Goal: Task Accomplishment & Management: Complete application form

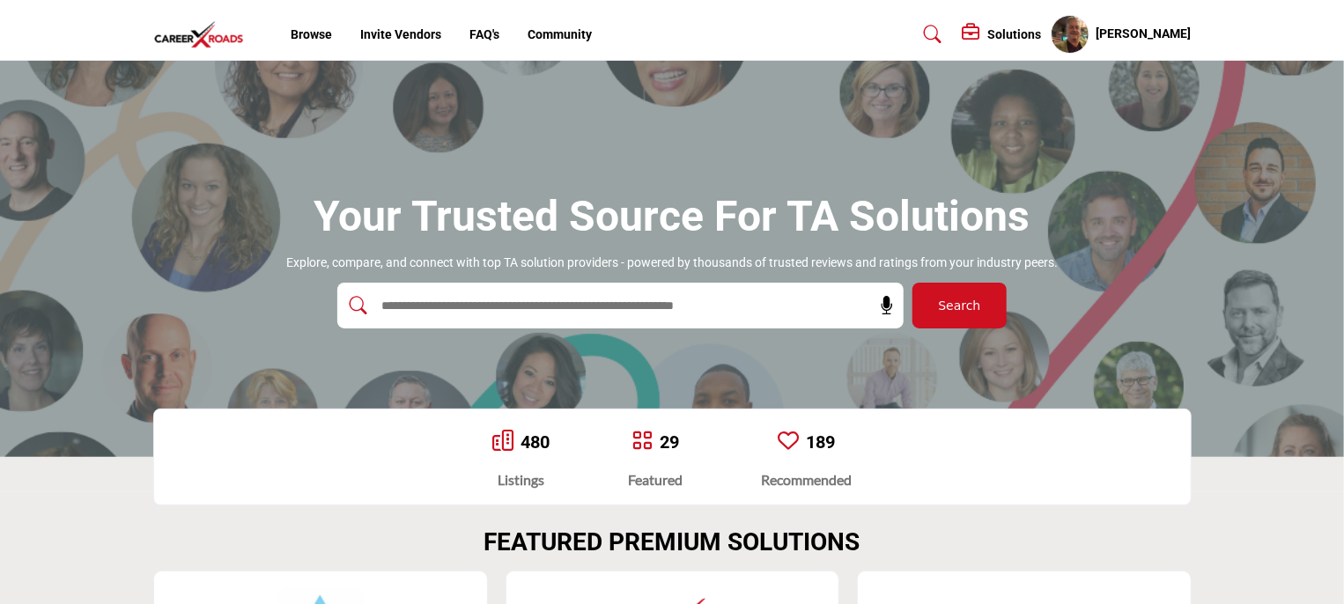
click at [526, 437] on link "480" at bounding box center [534, 441] width 29 height 21
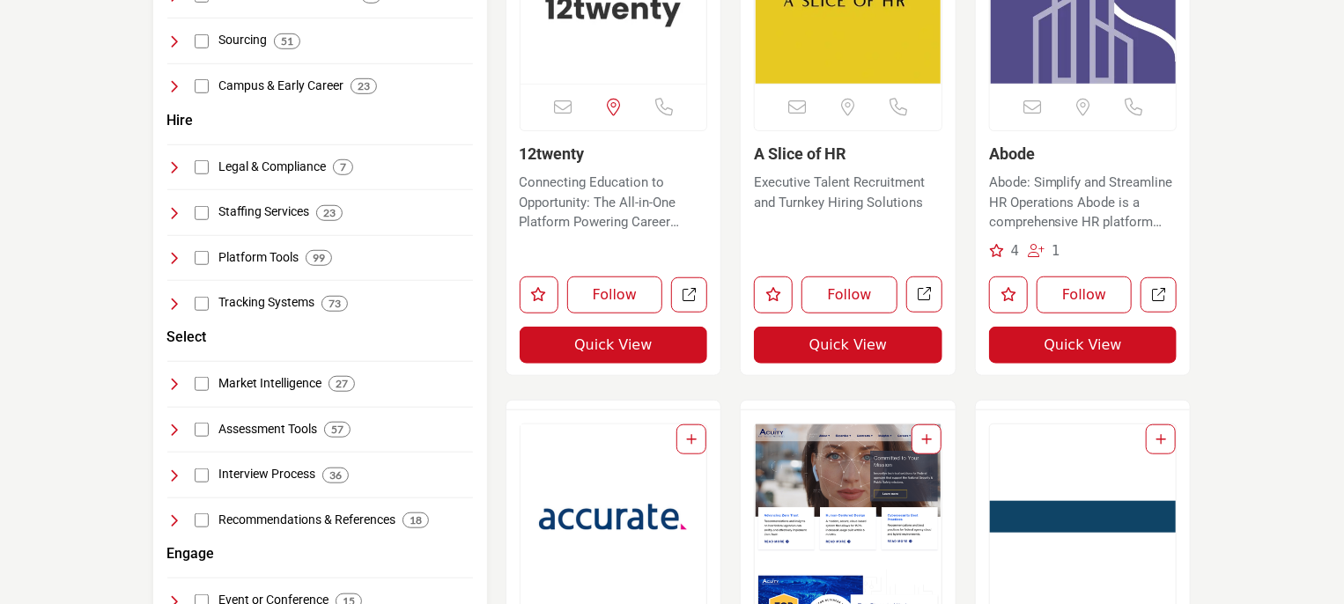
scroll to position [616, 0]
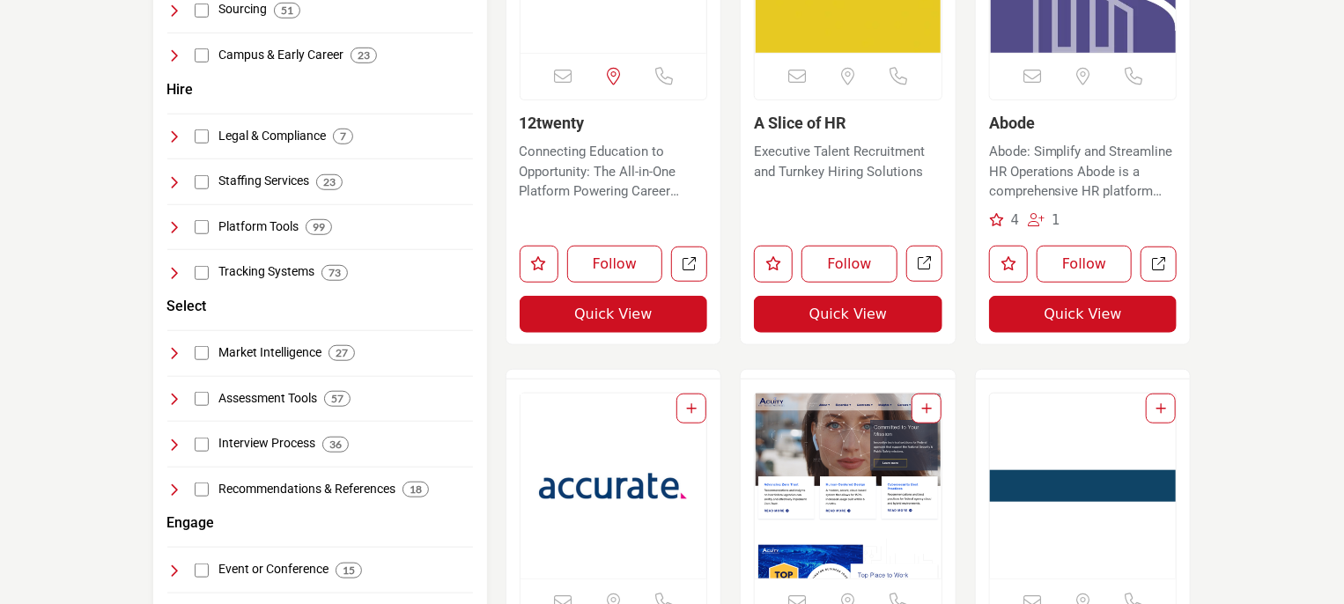
click at [173, 393] on icon at bounding box center [174, 399] width 14 height 14
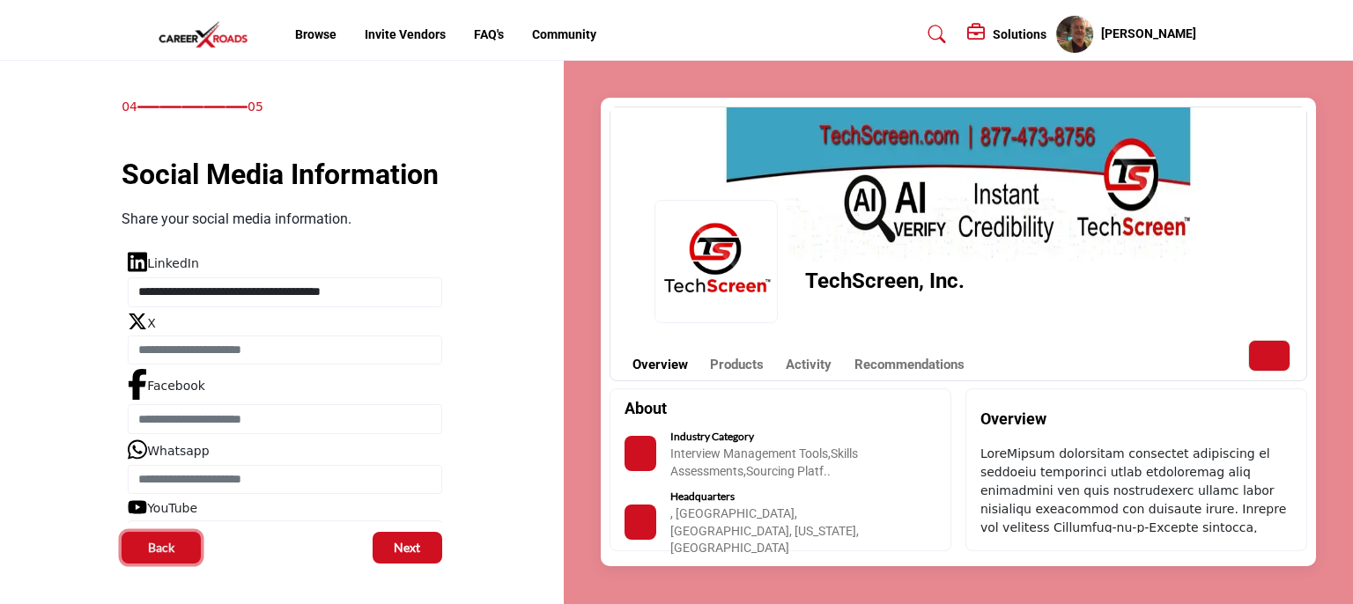
click at [148, 545] on span "Back" at bounding box center [161, 548] width 26 height 18
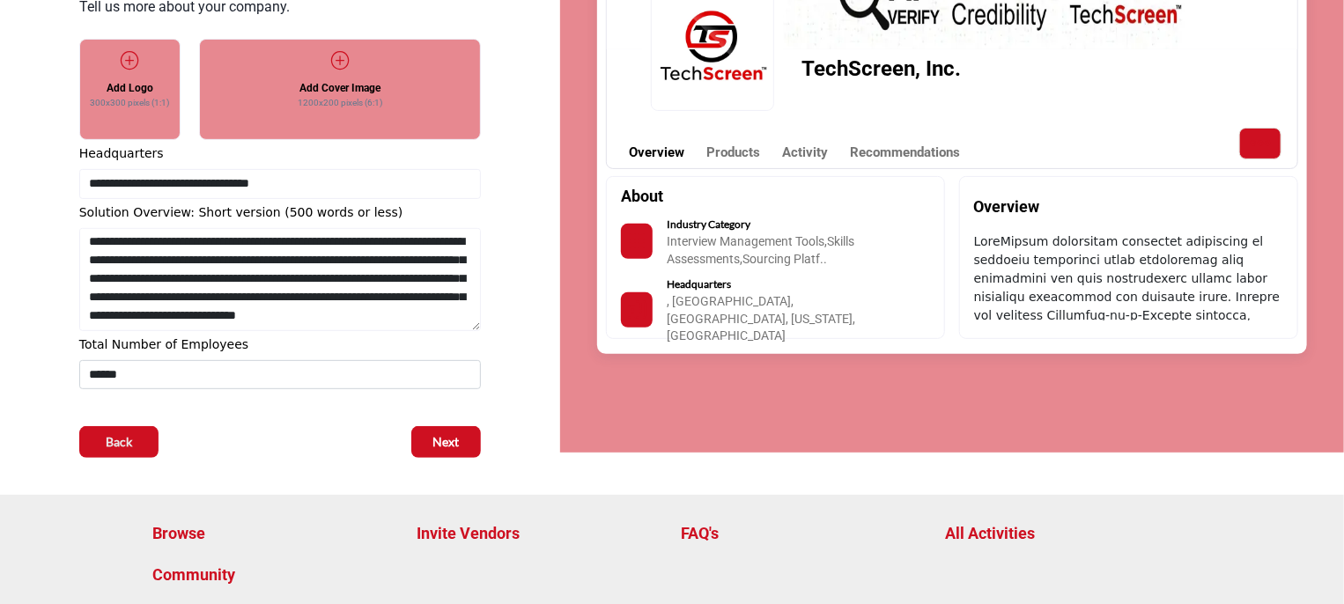
scroll to position [222, 0]
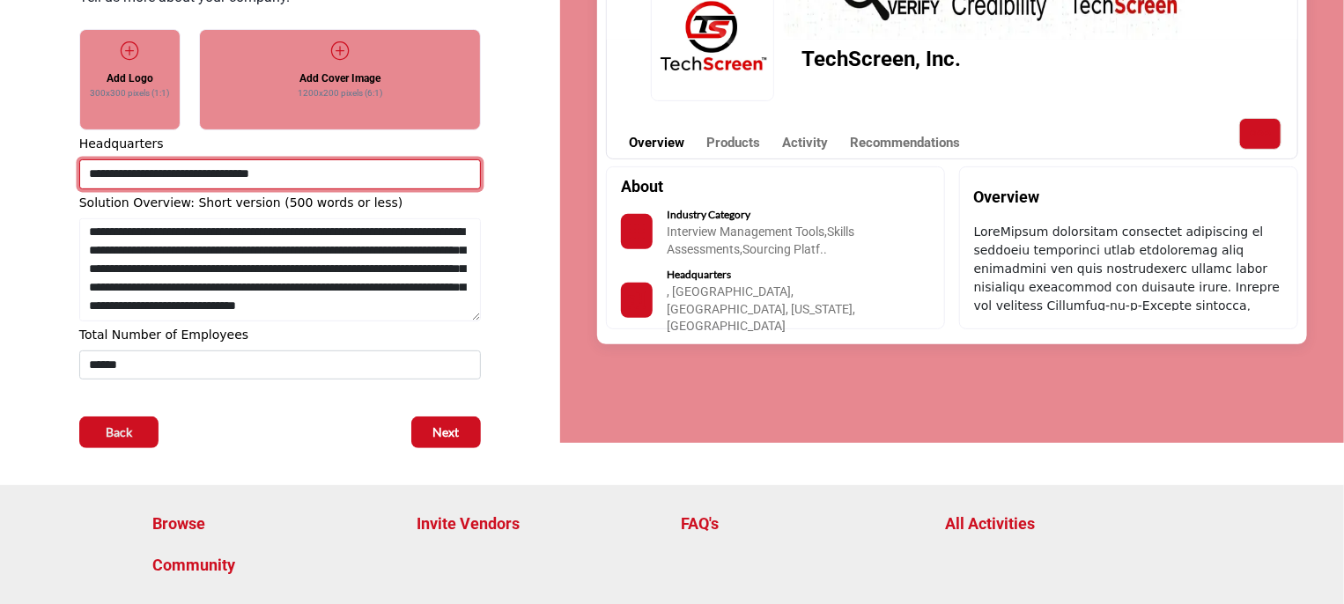
click at [94, 173] on input "**********" at bounding box center [280, 174] width 402 height 30
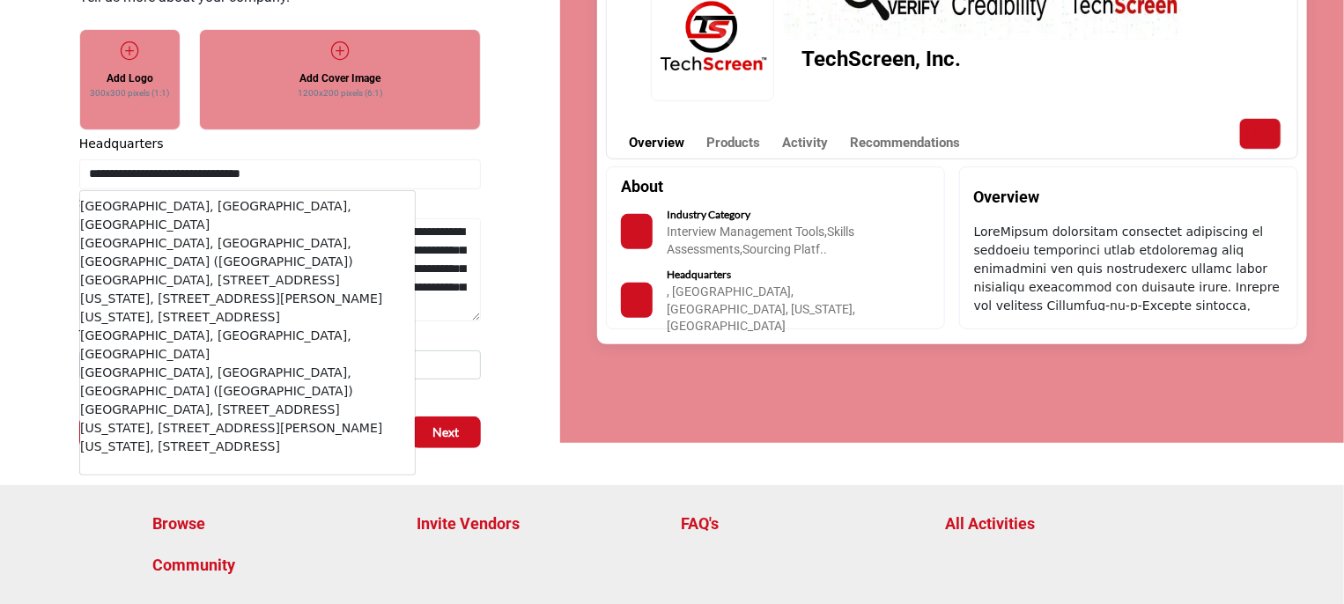
click at [56, 190] on div "03 05 Business Information" at bounding box center [280, 162] width 505 height 572
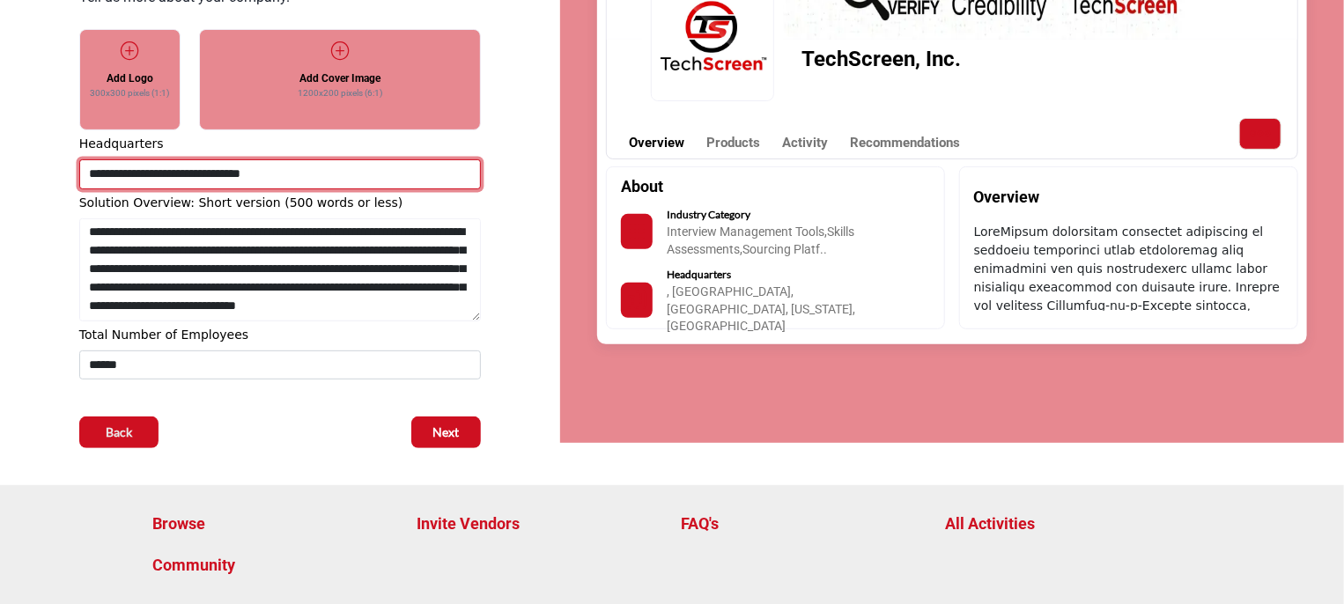
click at [131, 177] on input "**********" at bounding box center [280, 174] width 402 height 30
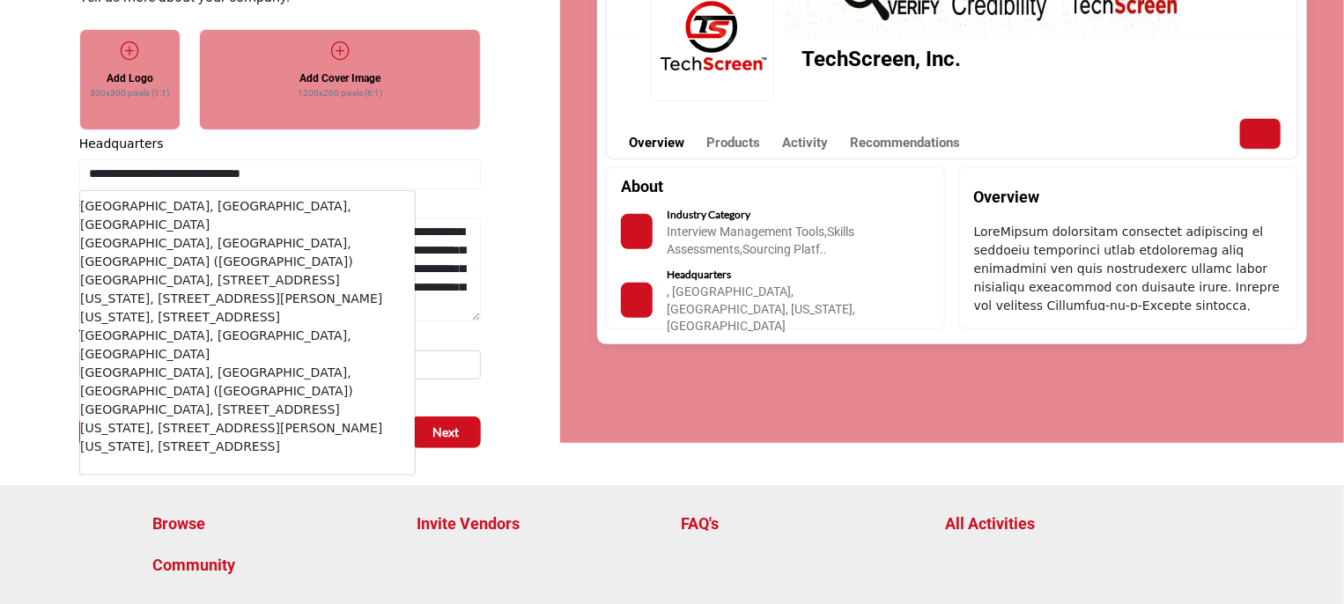
click at [140, 203] on li "[GEOGRAPHIC_DATA], [GEOGRAPHIC_DATA], [GEOGRAPHIC_DATA]" at bounding box center [247, 215] width 335 height 37
type input "**********"
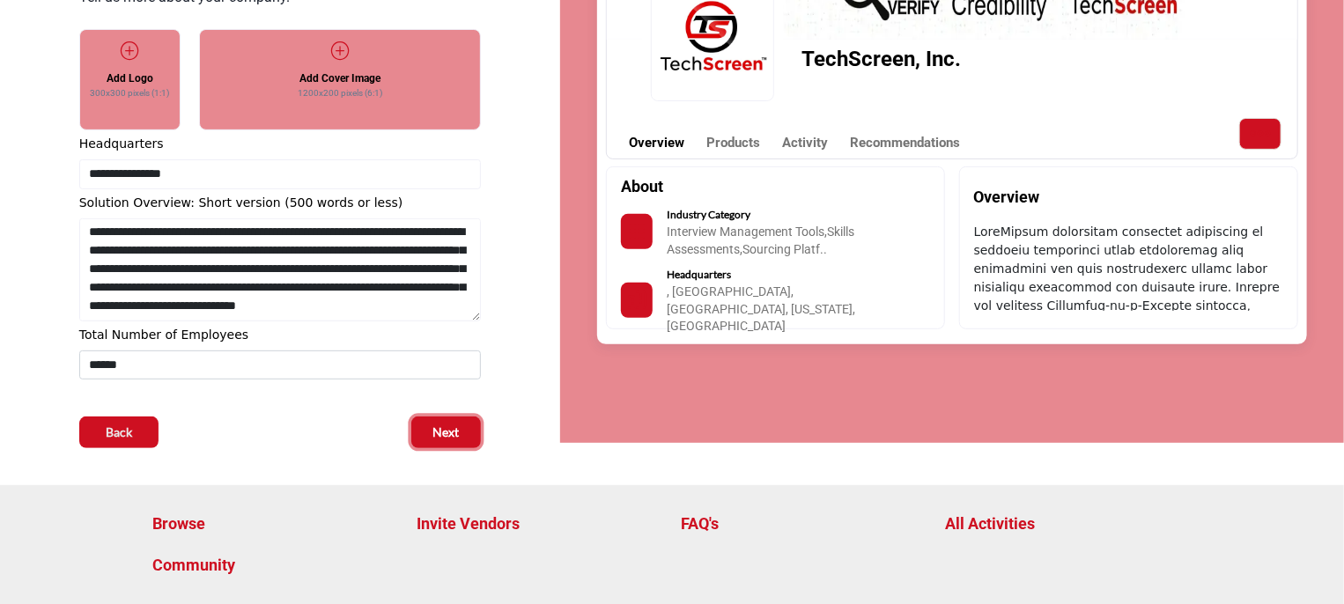
click at [454, 432] on span "Next" at bounding box center [446, 433] width 26 height 18
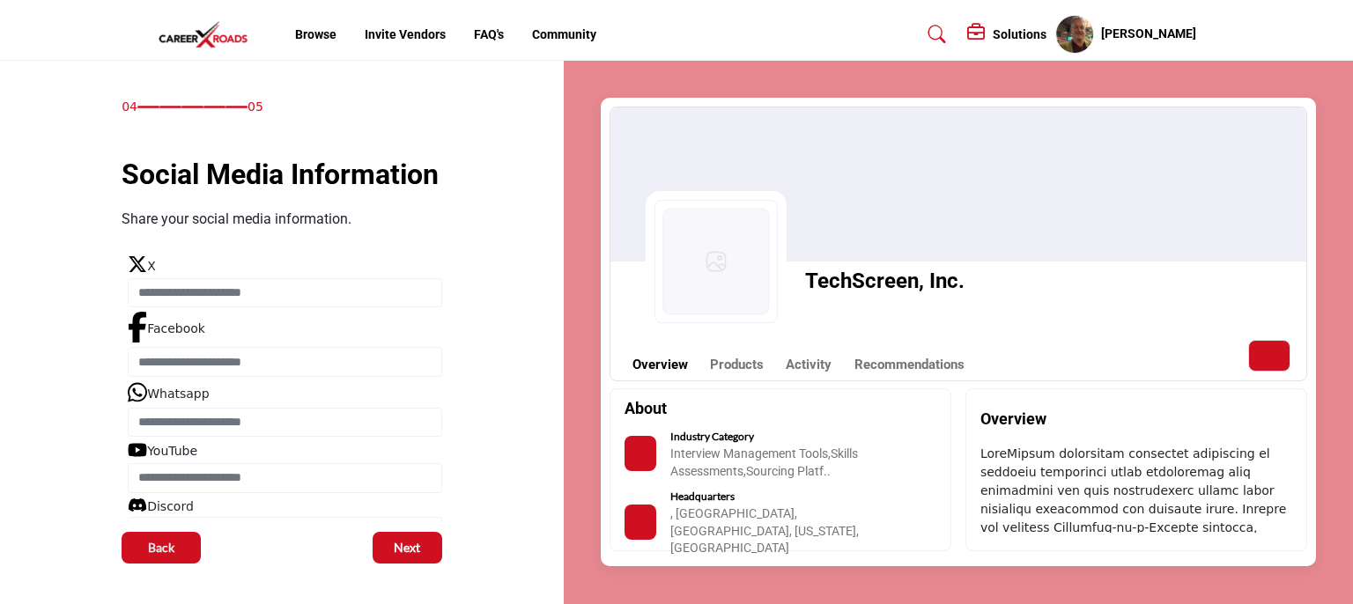
scroll to position [88, 0]
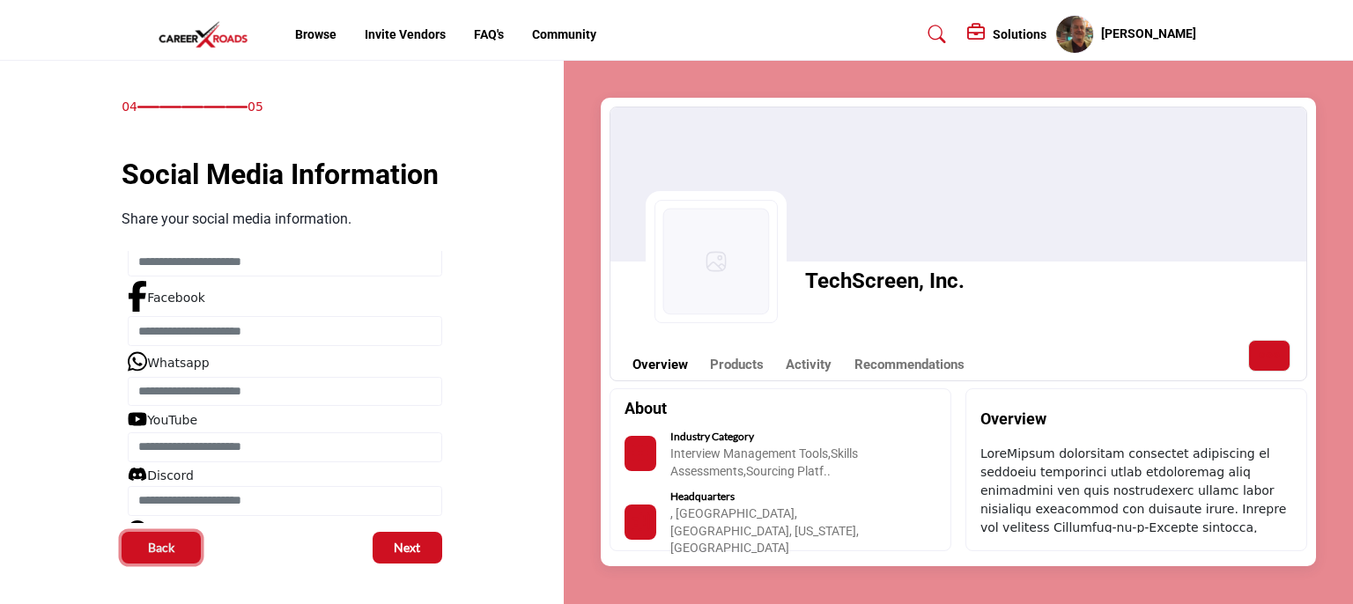
click at [162, 542] on span "Back" at bounding box center [161, 548] width 26 height 18
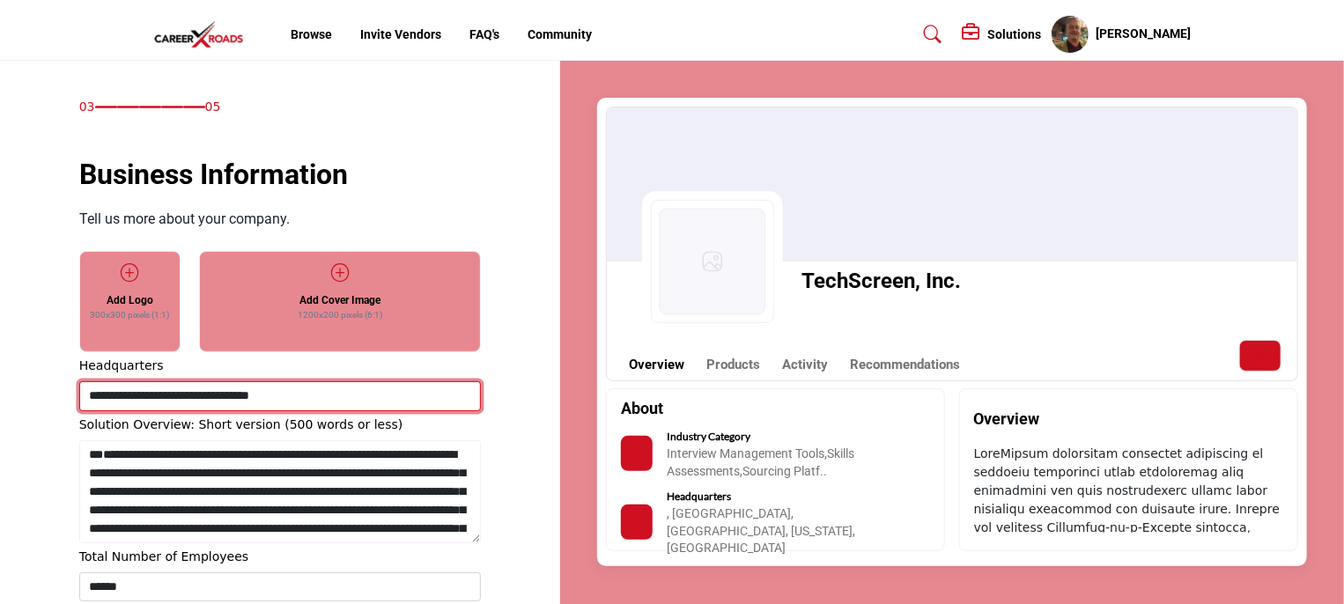
click at [95, 394] on input "**********" at bounding box center [280, 396] width 402 height 30
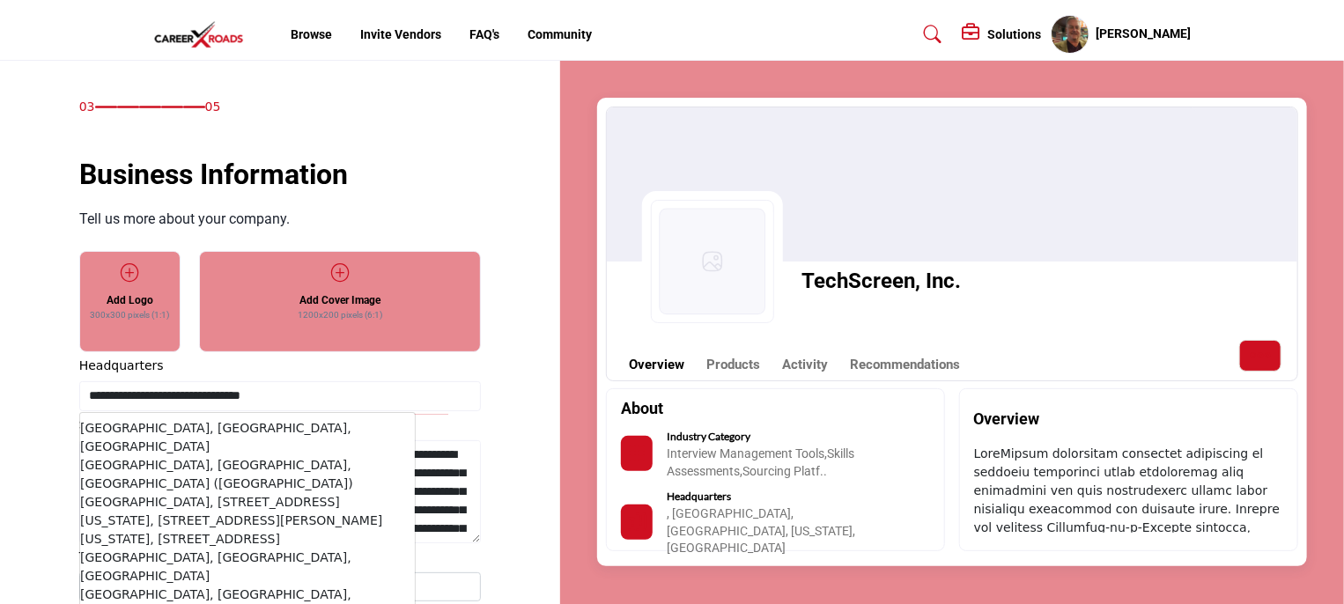
click at [96, 425] on li "[GEOGRAPHIC_DATA], [GEOGRAPHIC_DATA], [GEOGRAPHIC_DATA]" at bounding box center [247, 437] width 335 height 37
type input "**********"
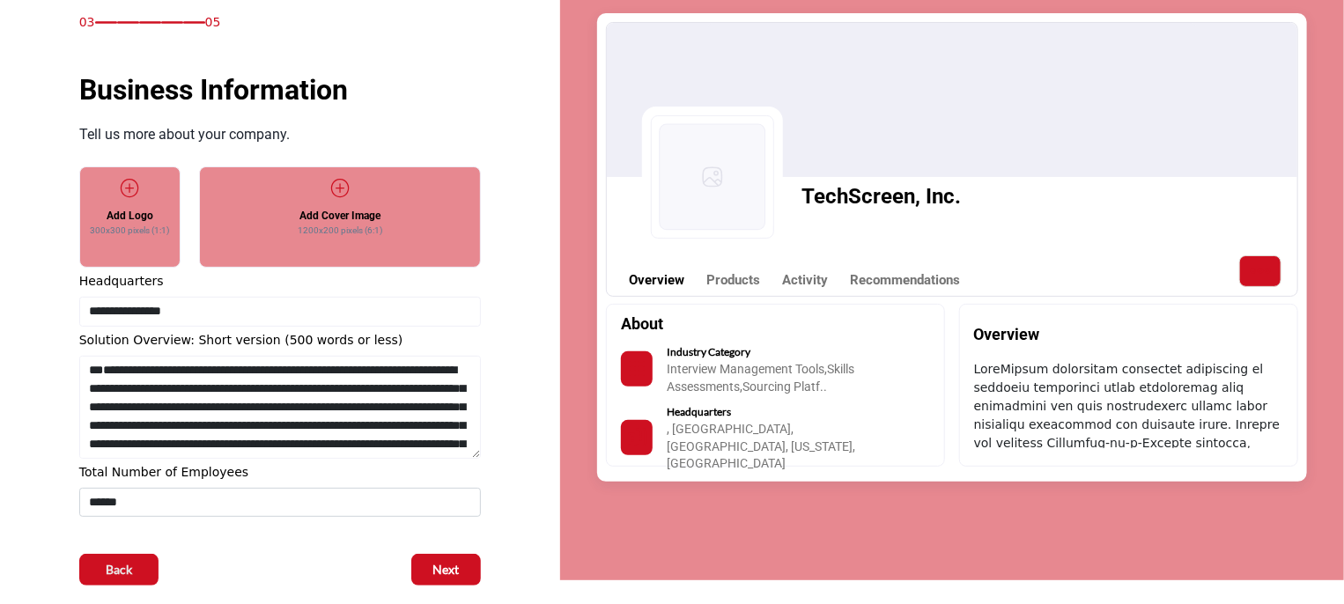
scroll to position [176, 0]
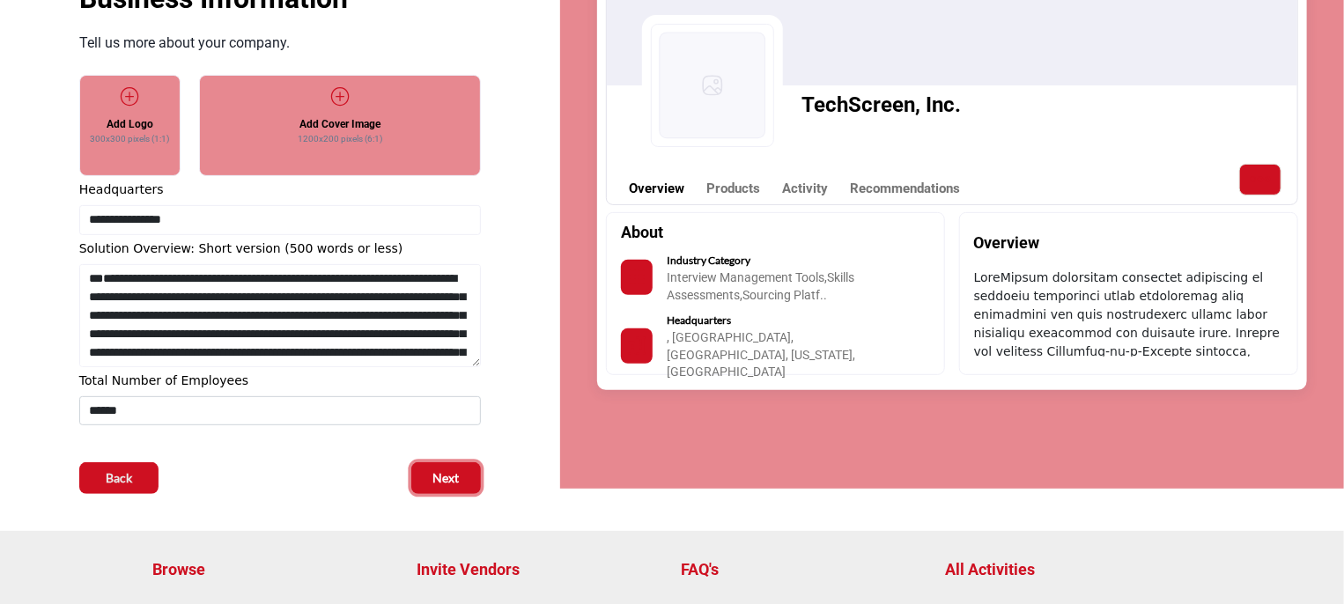
click at [460, 480] on button "Next" at bounding box center [446, 478] width 70 height 32
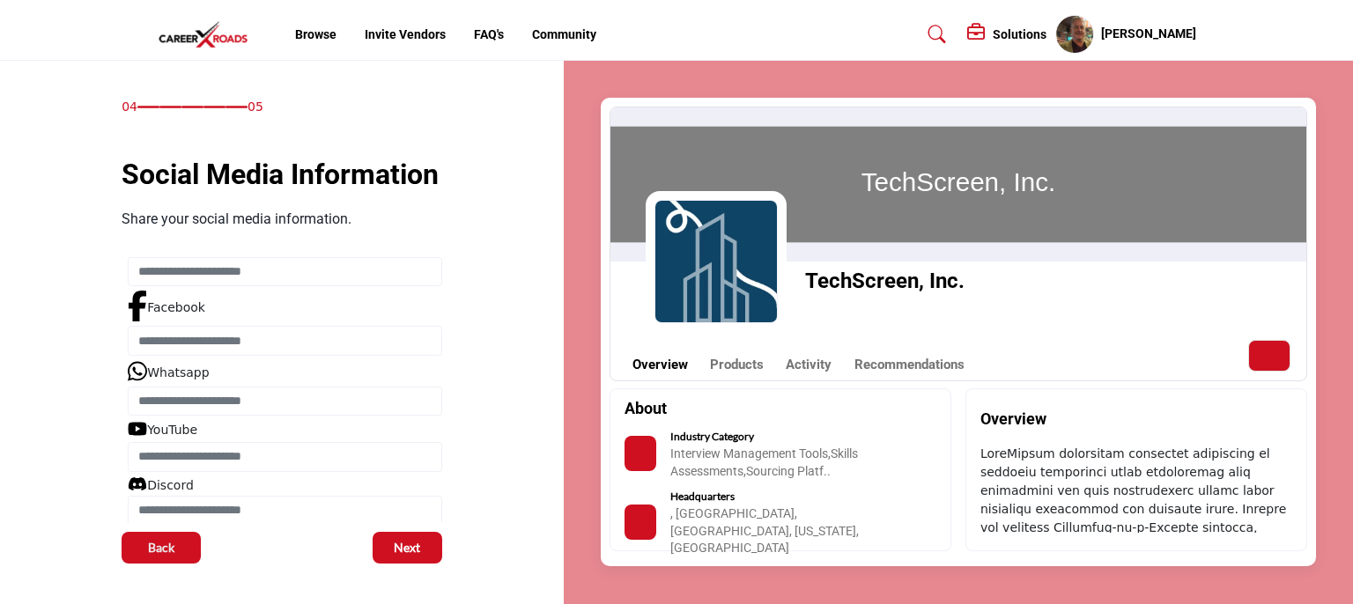
scroll to position [109, 0]
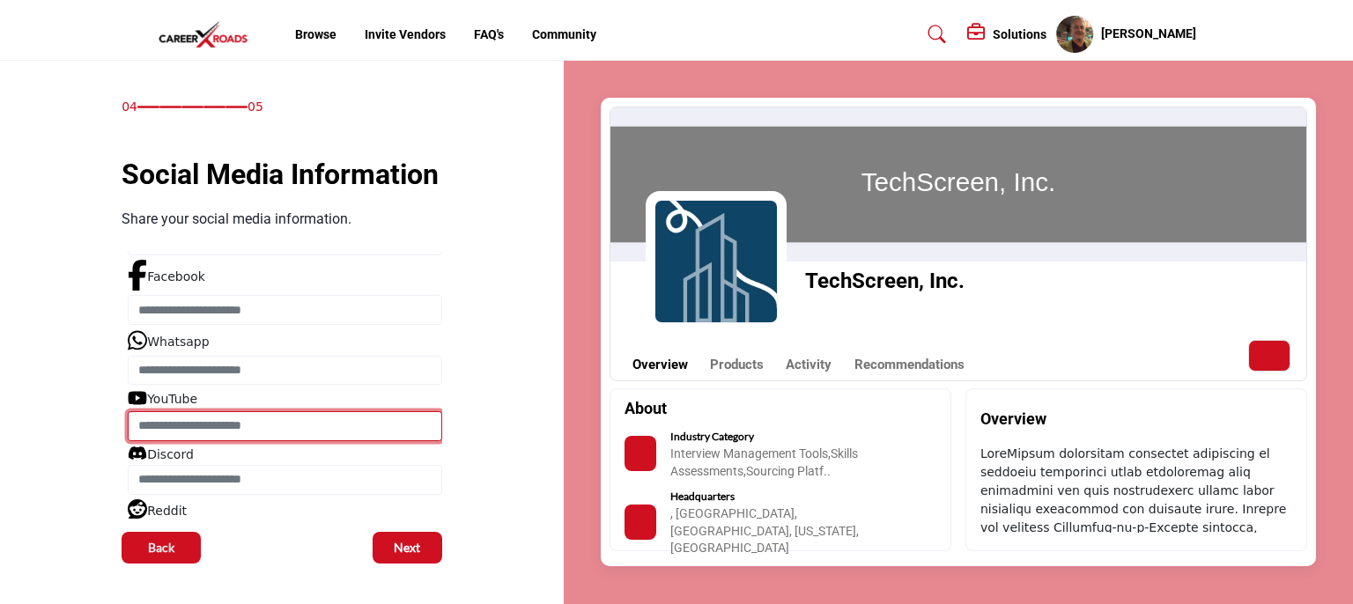
click at [178, 420] on input "Enter YouTube" at bounding box center [285, 426] width 314 height 30
paste input "**********"
type input "**********"
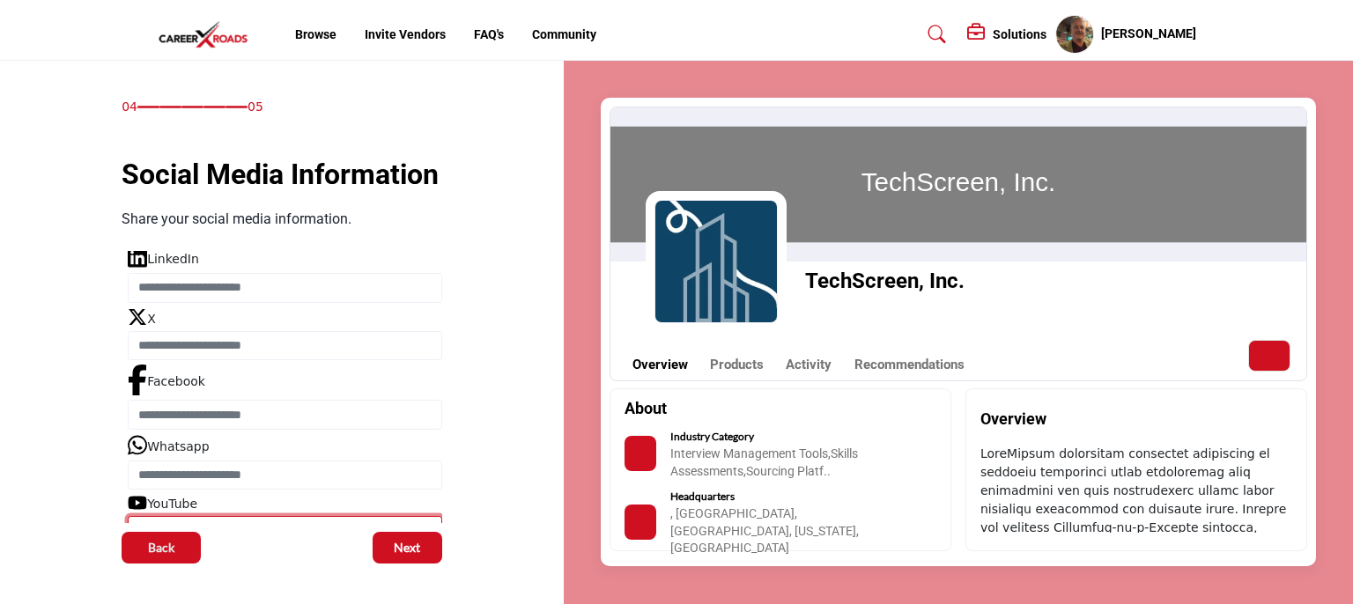
scroll to position [0, 0]
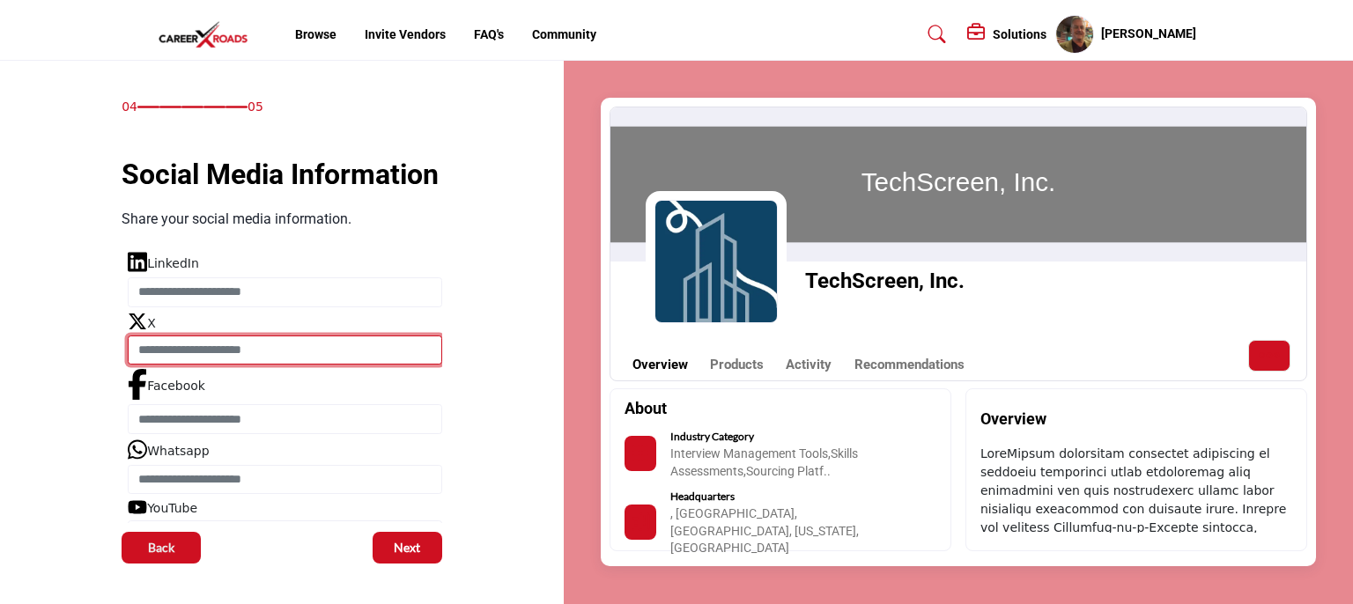
click at [313, 350] on input "Enter X" at bounding box center [285, 350] width 314 height 30
paste input "**********"
type input "**********"
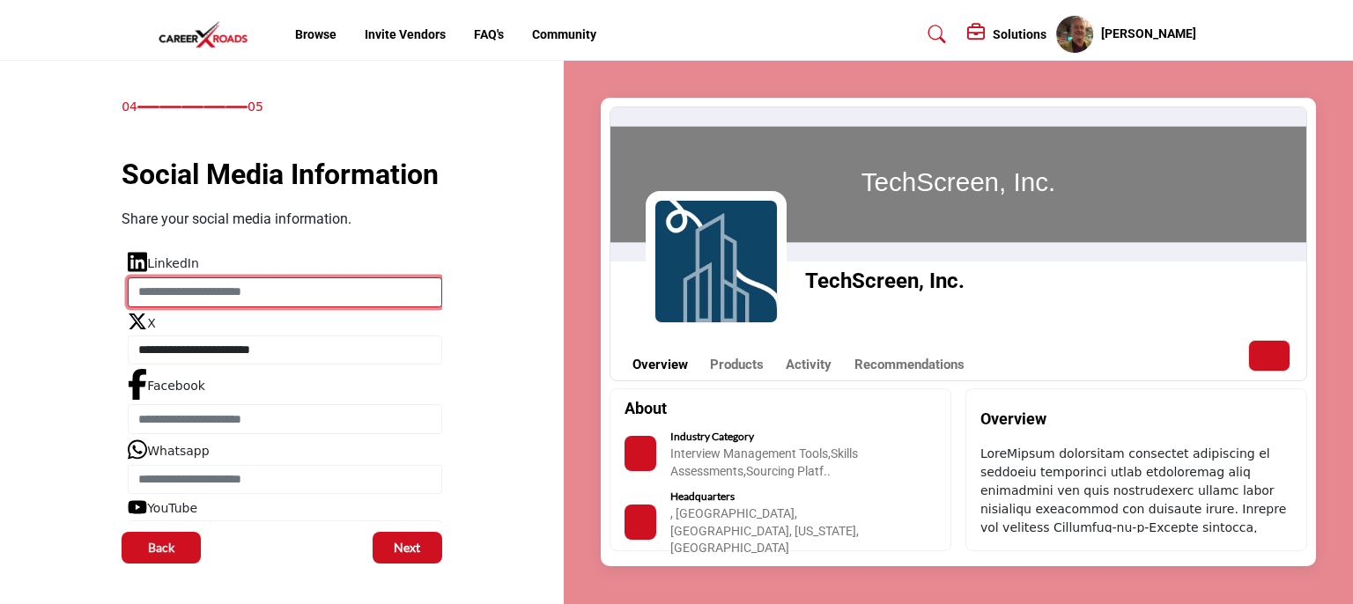
click at [233, 290] on input "Enter LinkedIn" at bounding box center [285, 292] width 314 height 30
paste input "**********"
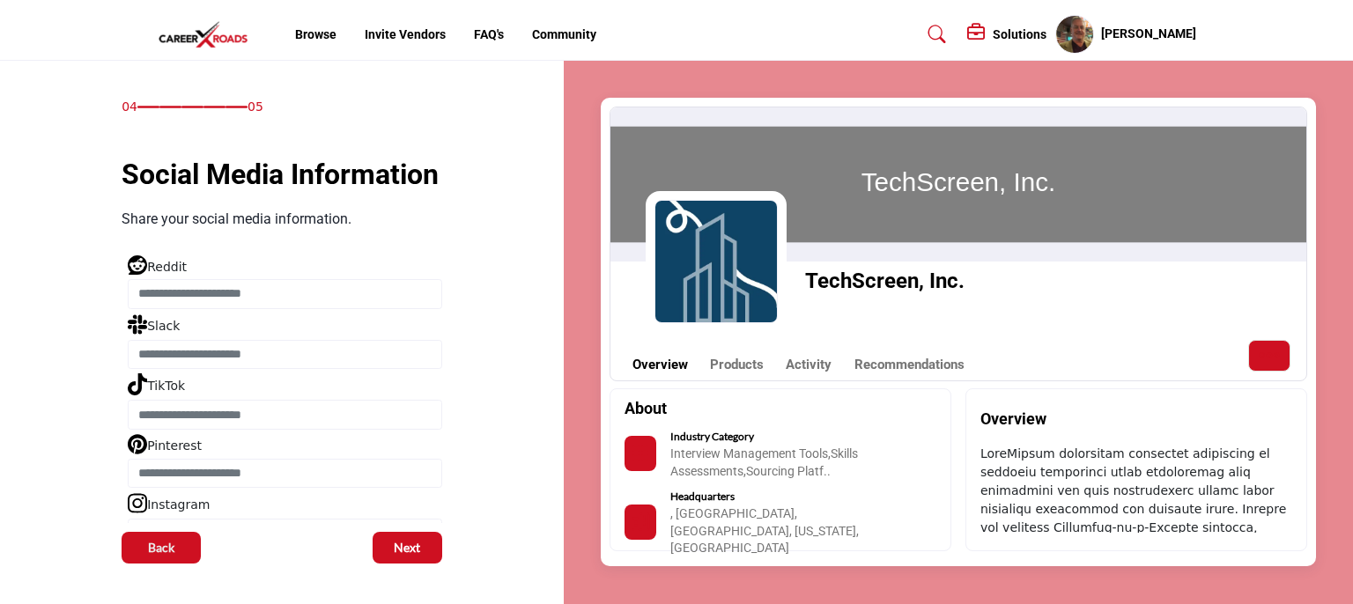
scroll to position [375, 0]
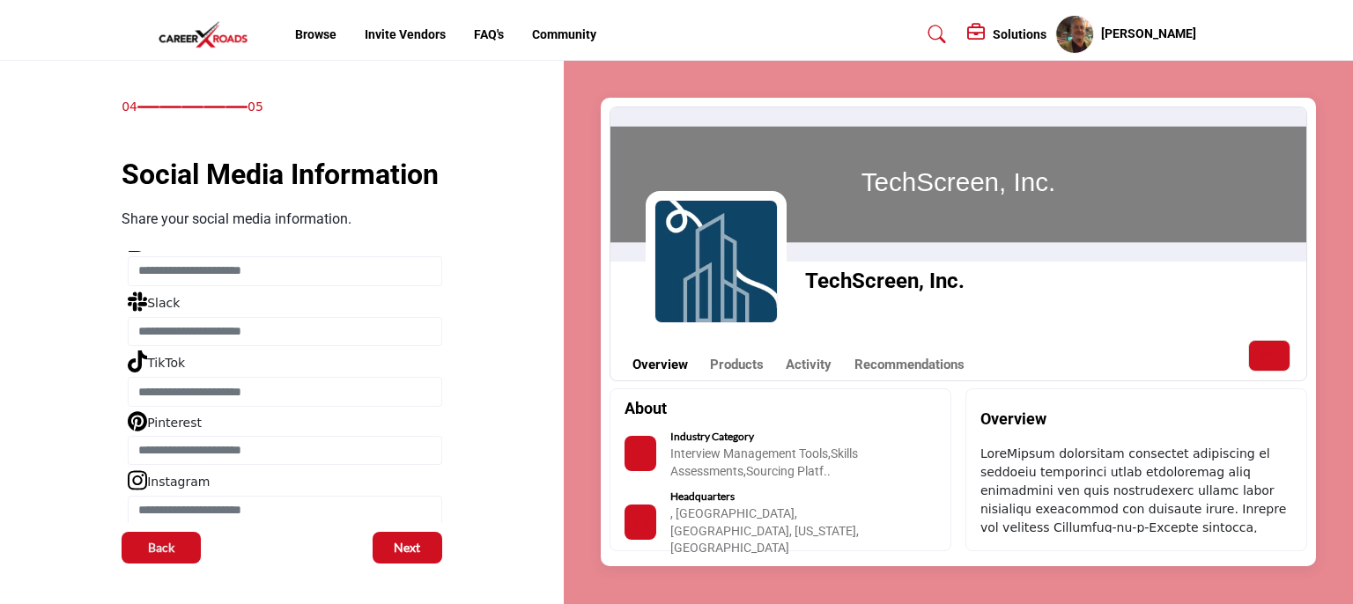
type input "**********"
click at [397, 543] on span "Next" at bounding box center [407, 548] width 26 height 18
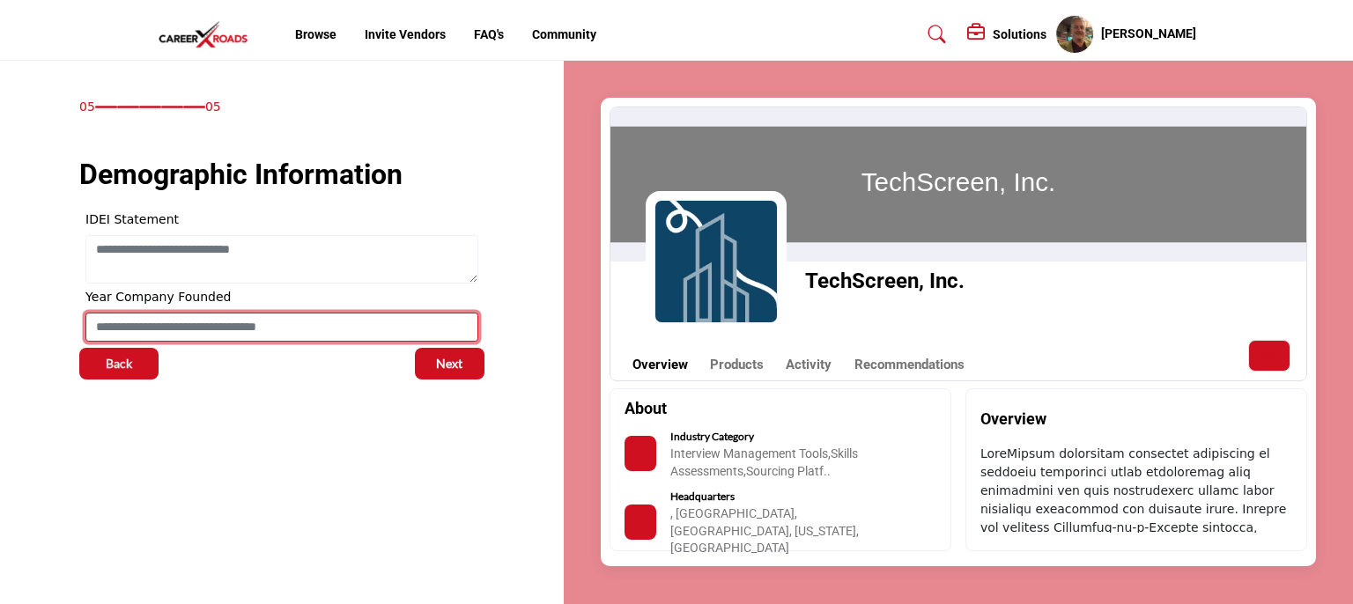
click at [324, 321] on input "Enter value for Year Company Founded" at bounding box center [281, 328] width 393 height 30
type input "****"
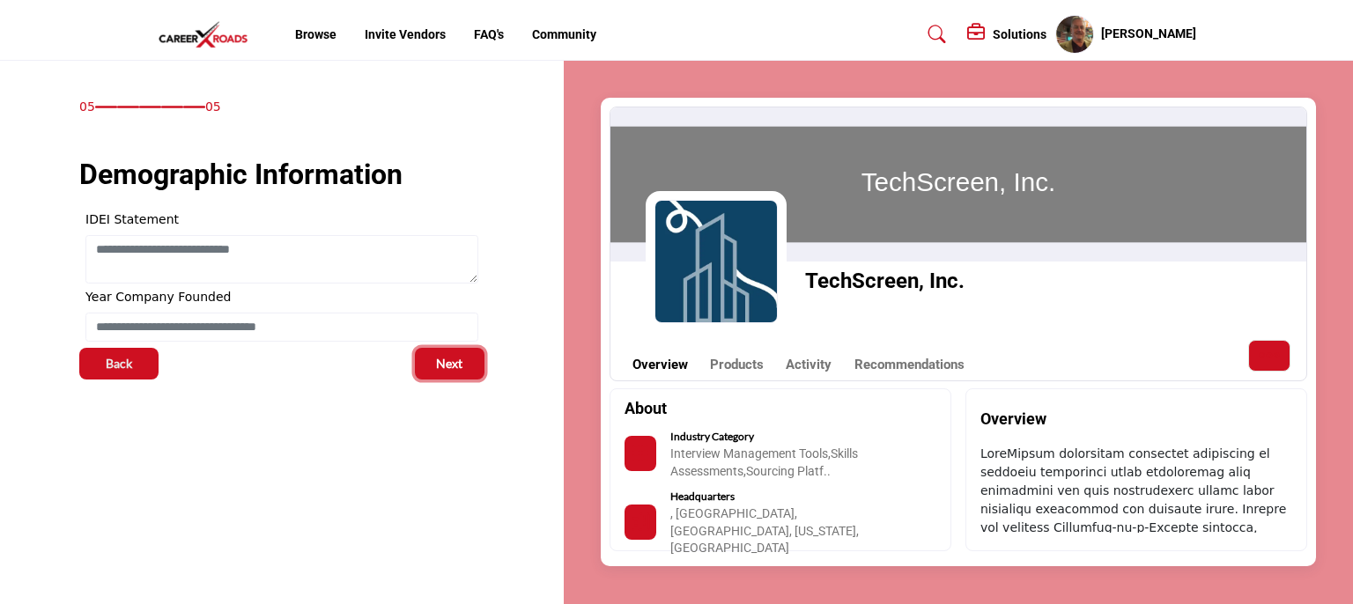
click at [431, 366] on button "Next" at bounding box center [450, 364] width 70 height 32
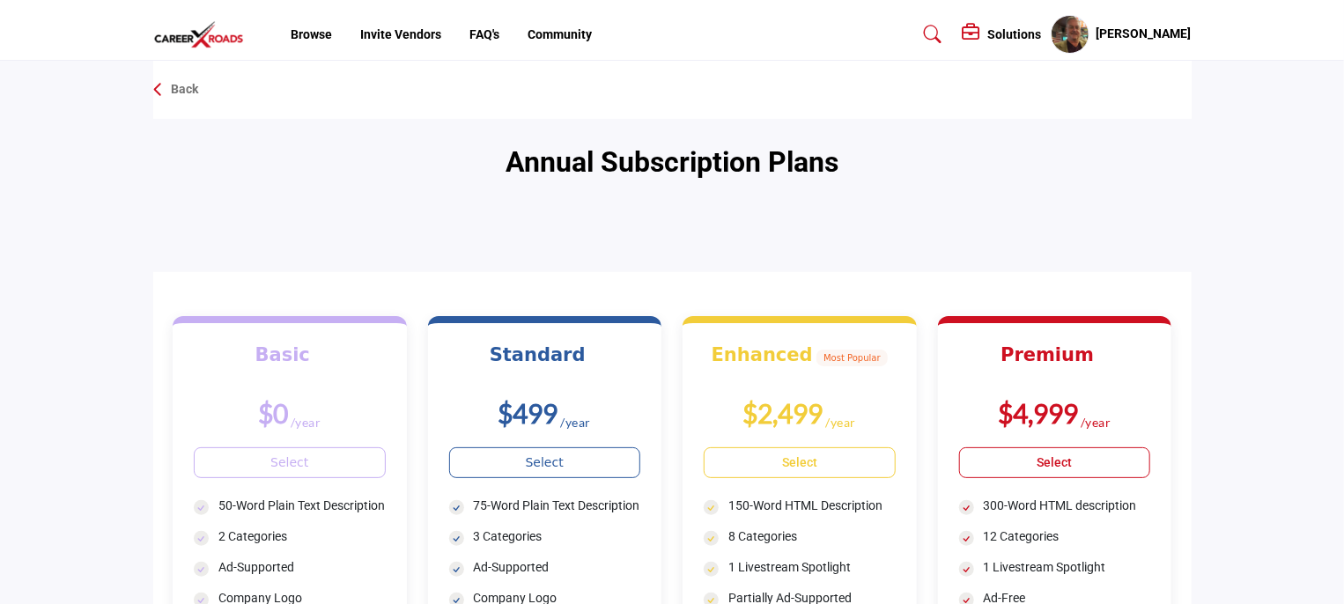
click at [173, 89] on p "Back" at bounding box center [185, 90] width 27 height 18
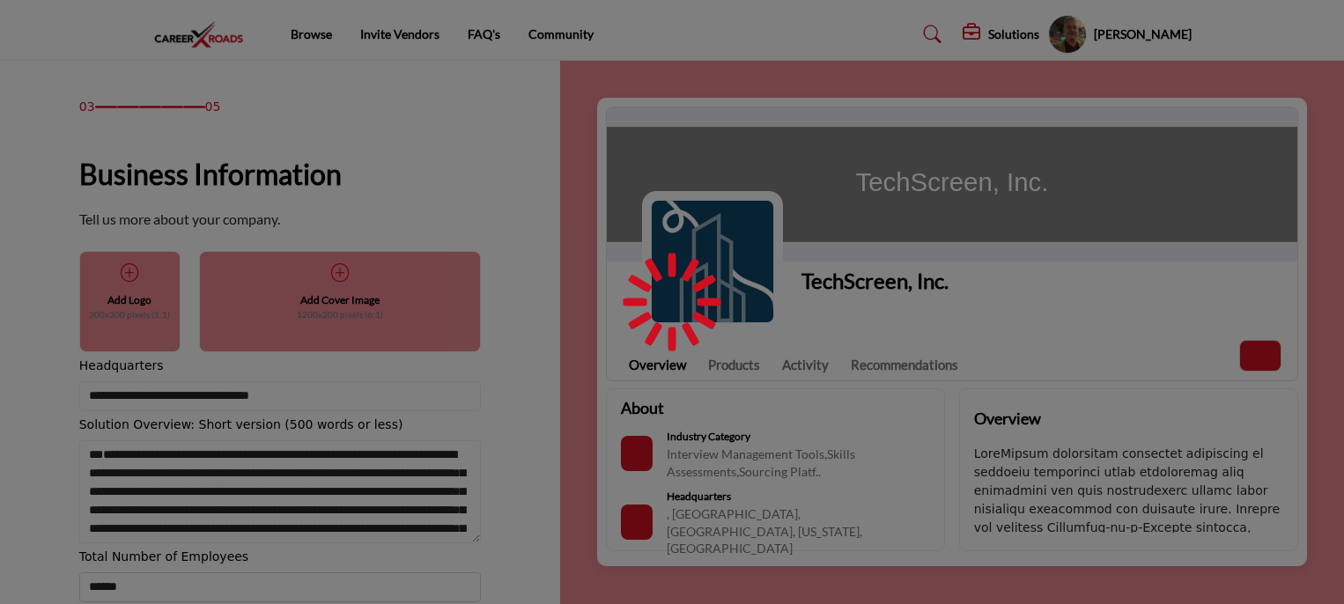
scroll to position [171, 0]
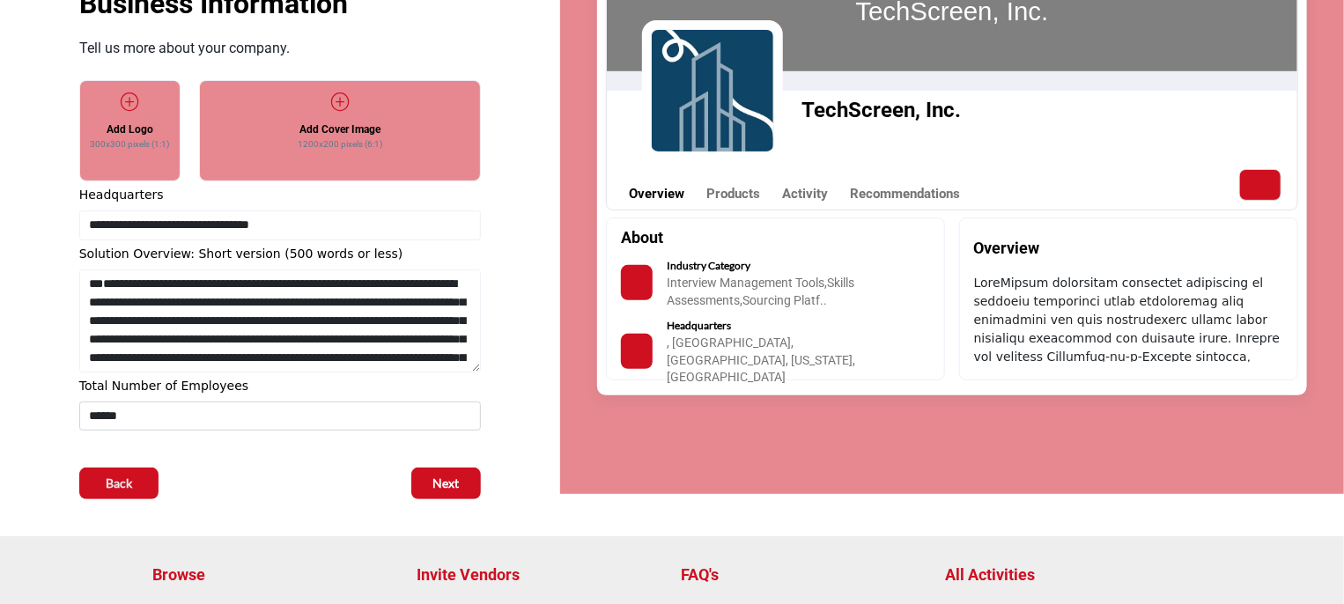
click at [728, 114] on img at bounding box center [712, 90] width 123 height 123
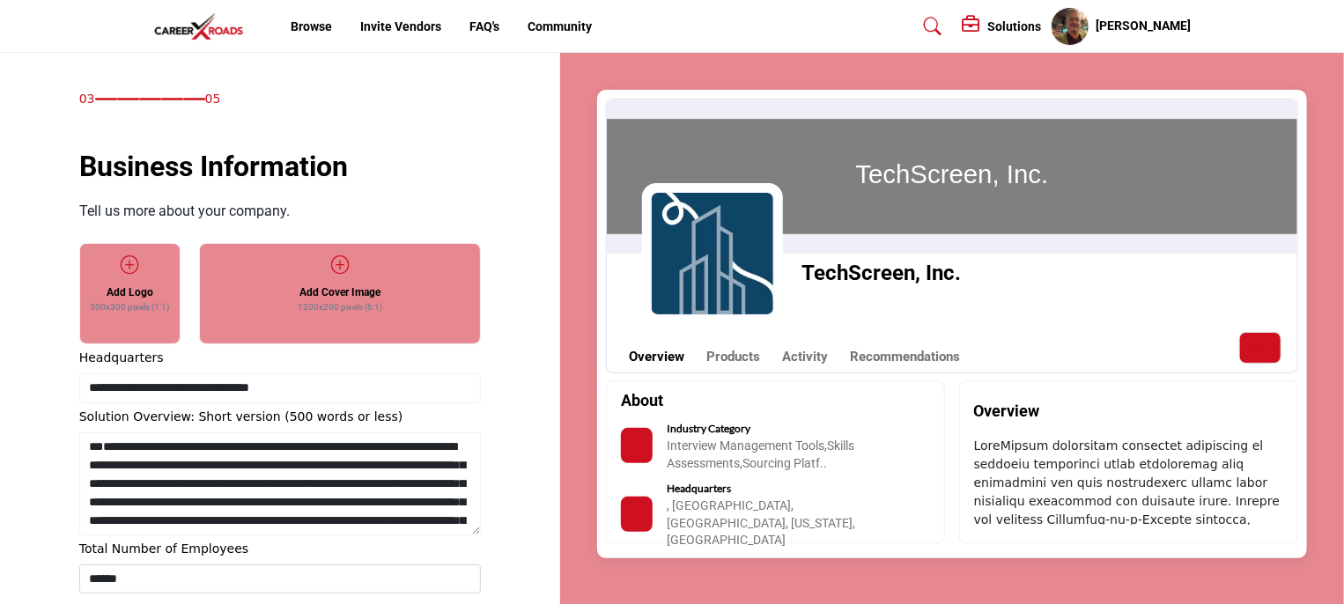
scroll to position [0, 0]
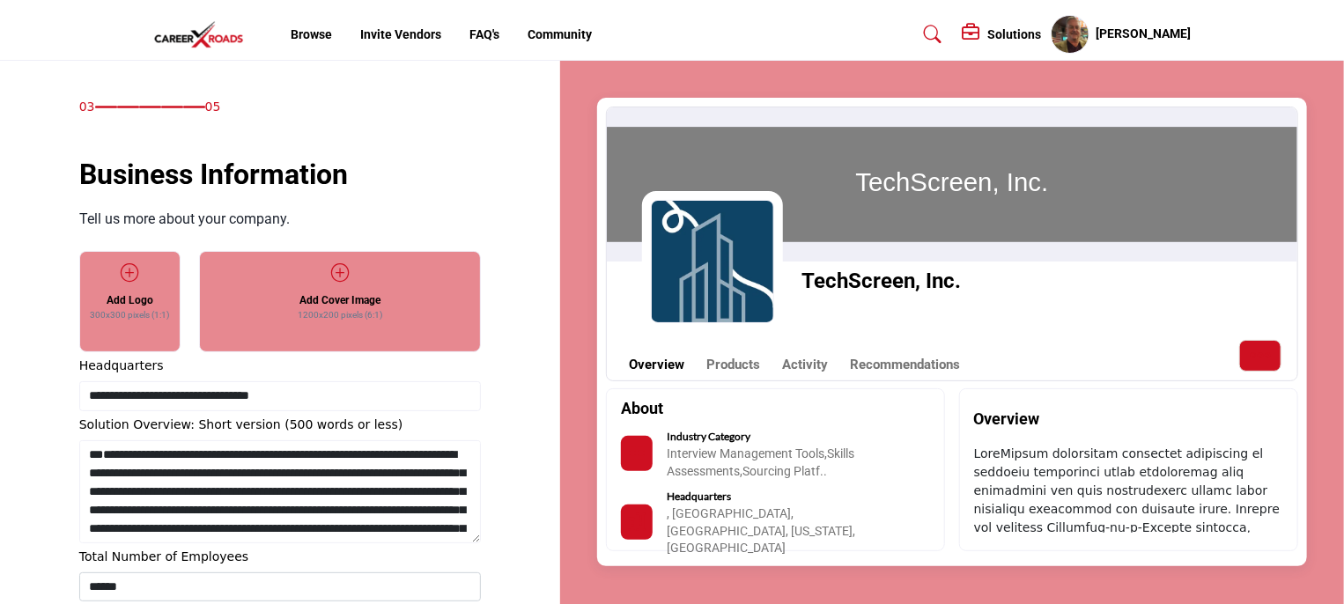
click at [127, 274] on icon at bounding box center [130, 273] width 18 height 18
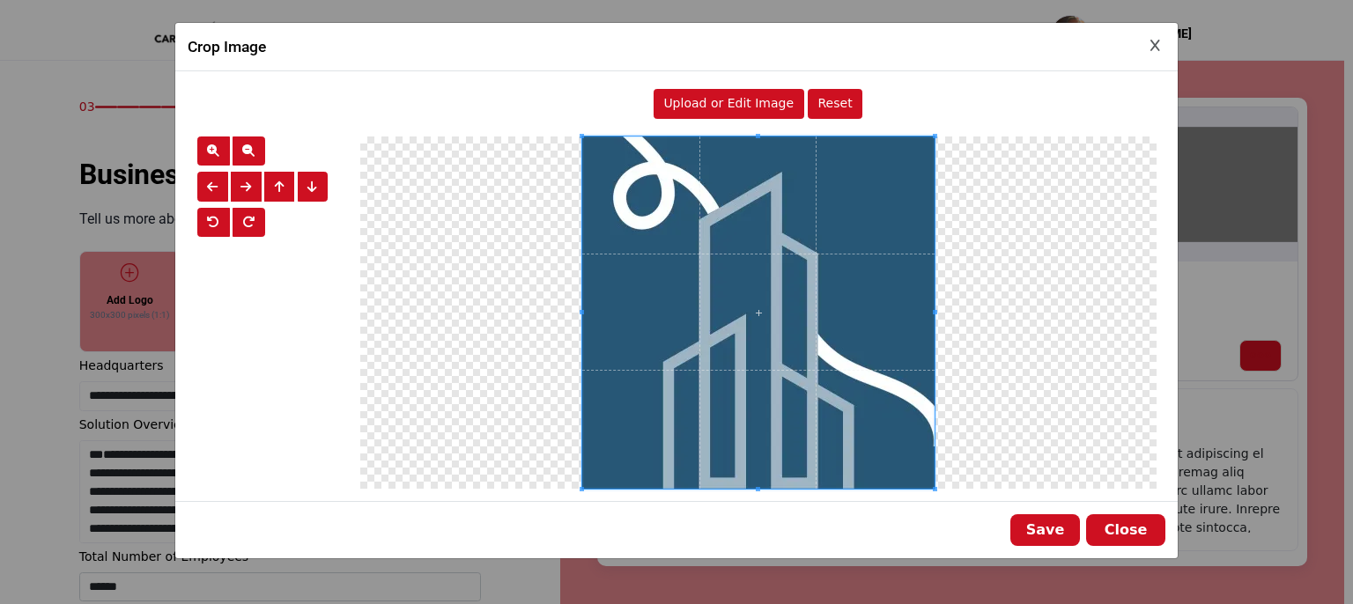
click at [715, 103] on span "Upload or Edit Image" at bounding box center [728, 103] width 130 height 14
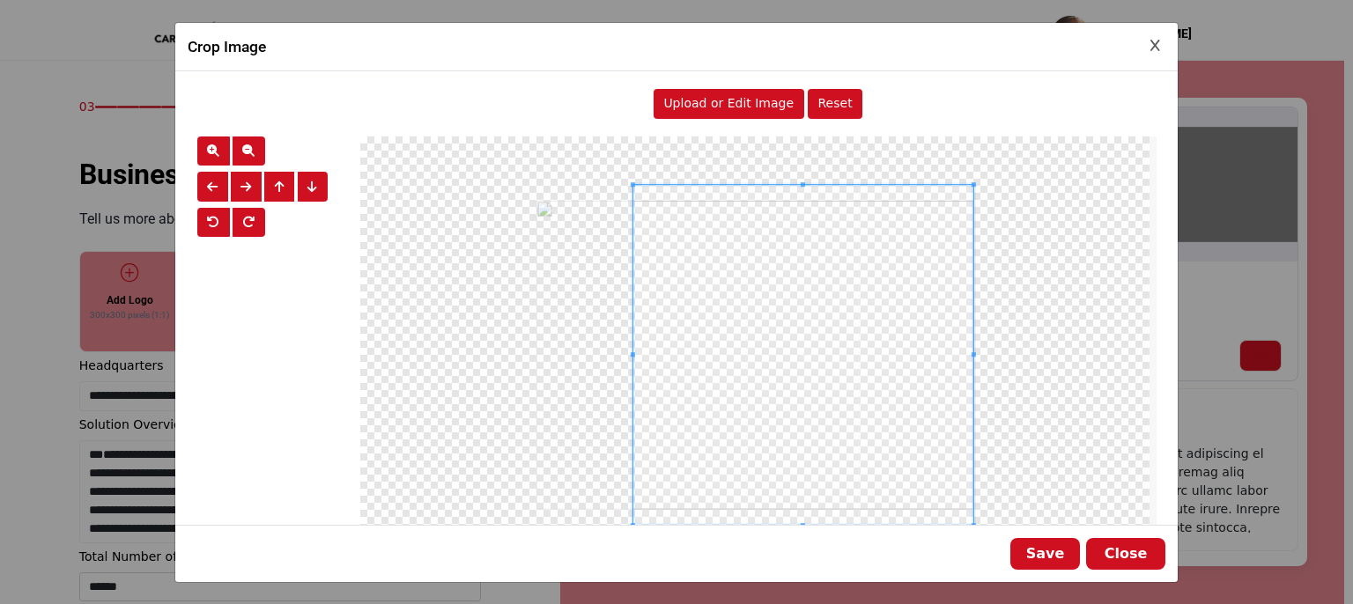
click at [630, 261] on span at bounding box center [632, 355] width 4 height 341
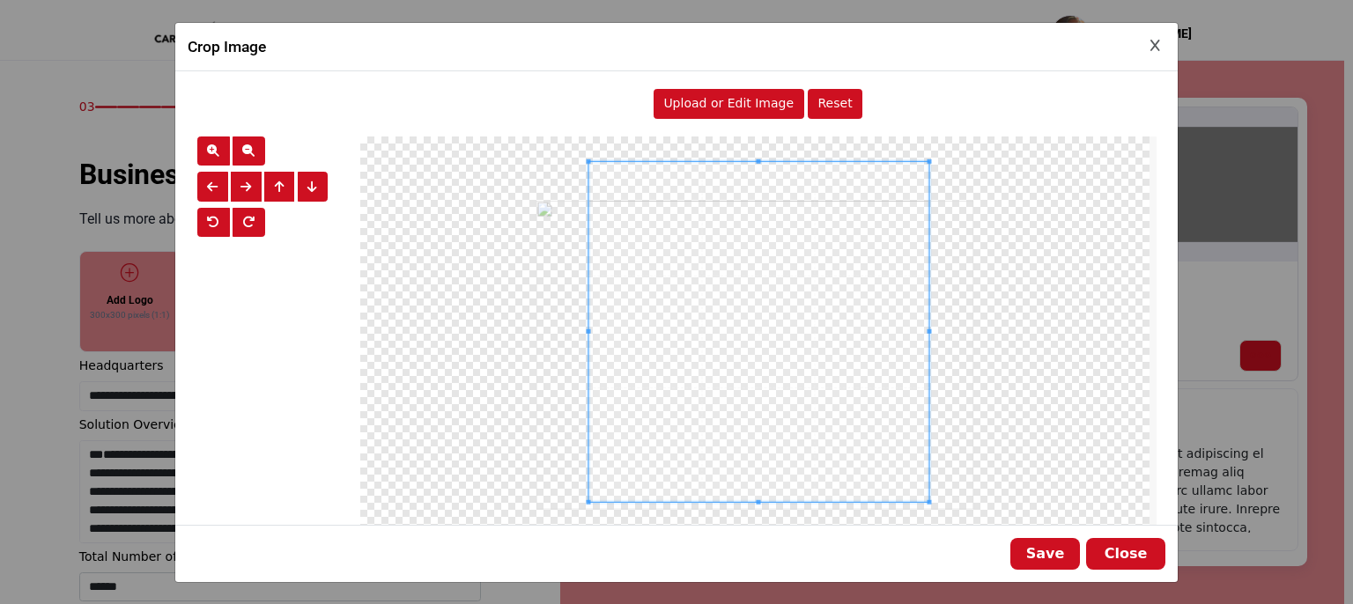
click at [917, 441] on span at bounding box center [758, 332] width 341 height 341
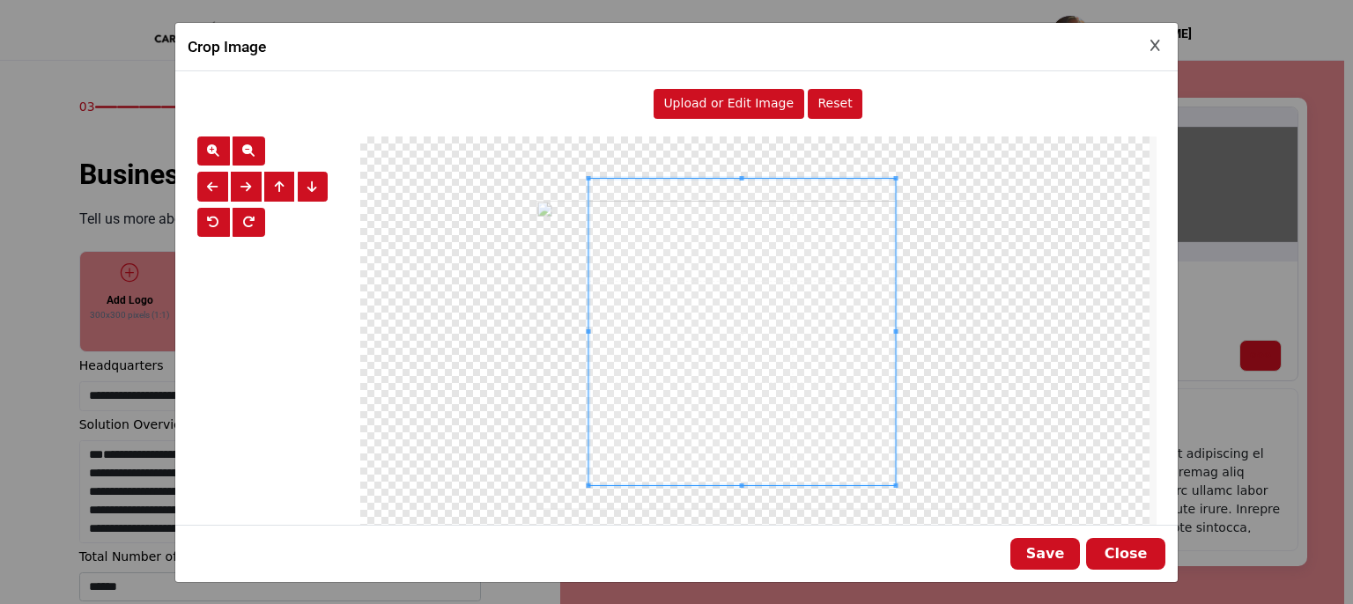
click at [893, 459] on span at bounding box center [895, 332] width 4 height 306
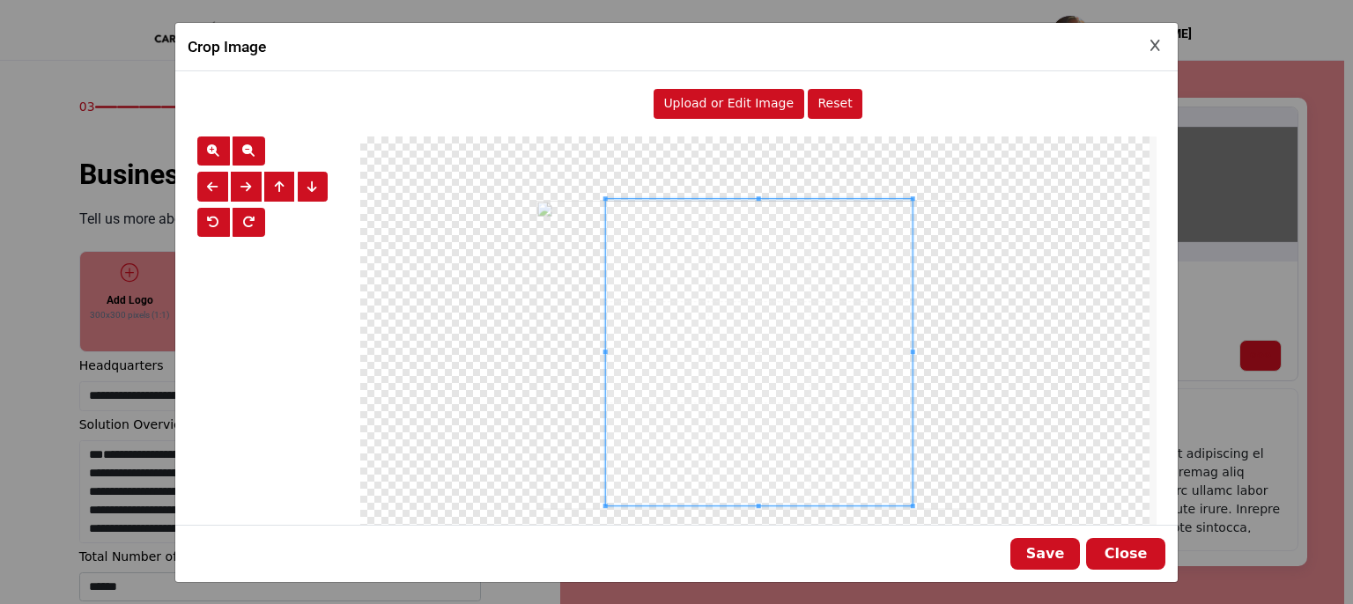
click at [606, 203] on span at bounding box center [758, 352] width 306 height 306
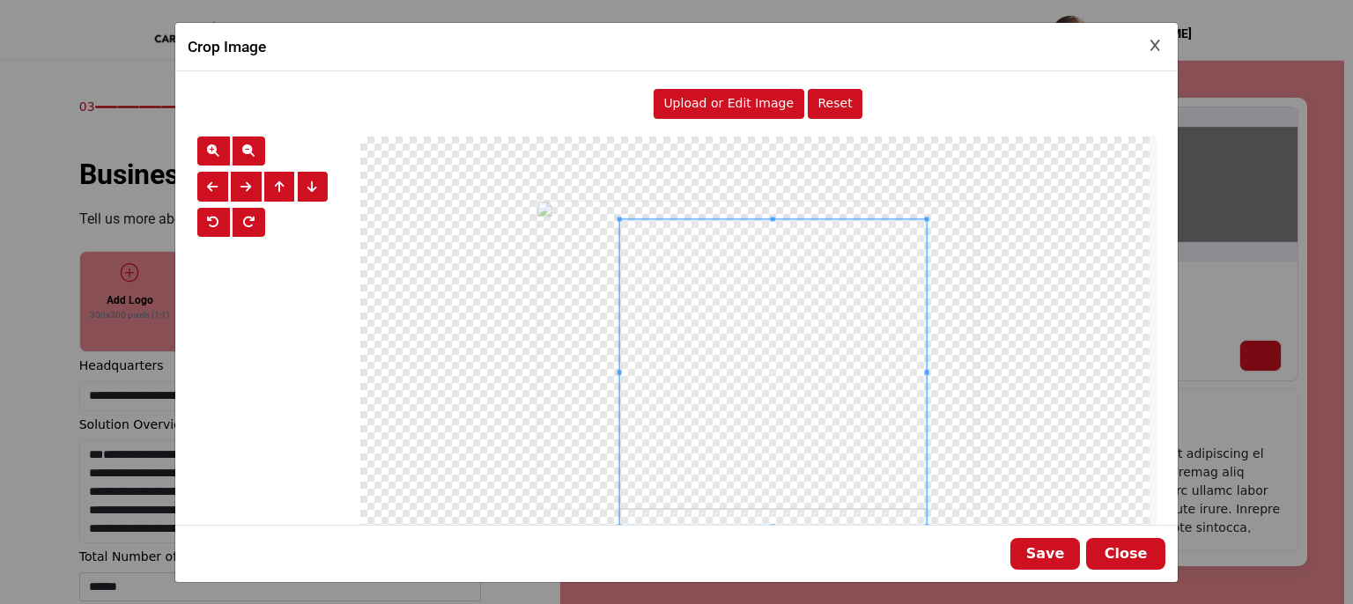
click at [620, 220] on span at bounding box center [772, 372] width 306 height 306
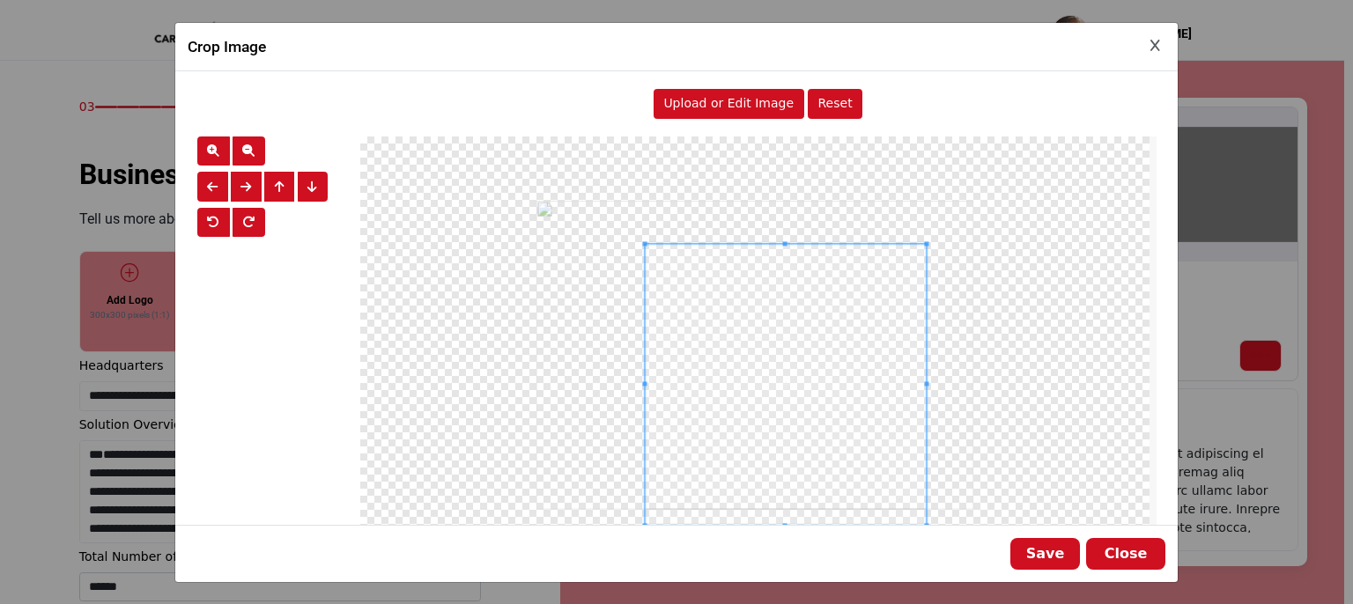
click at [638, 243] on div at bounding box center [754, 355] width 789 height 438
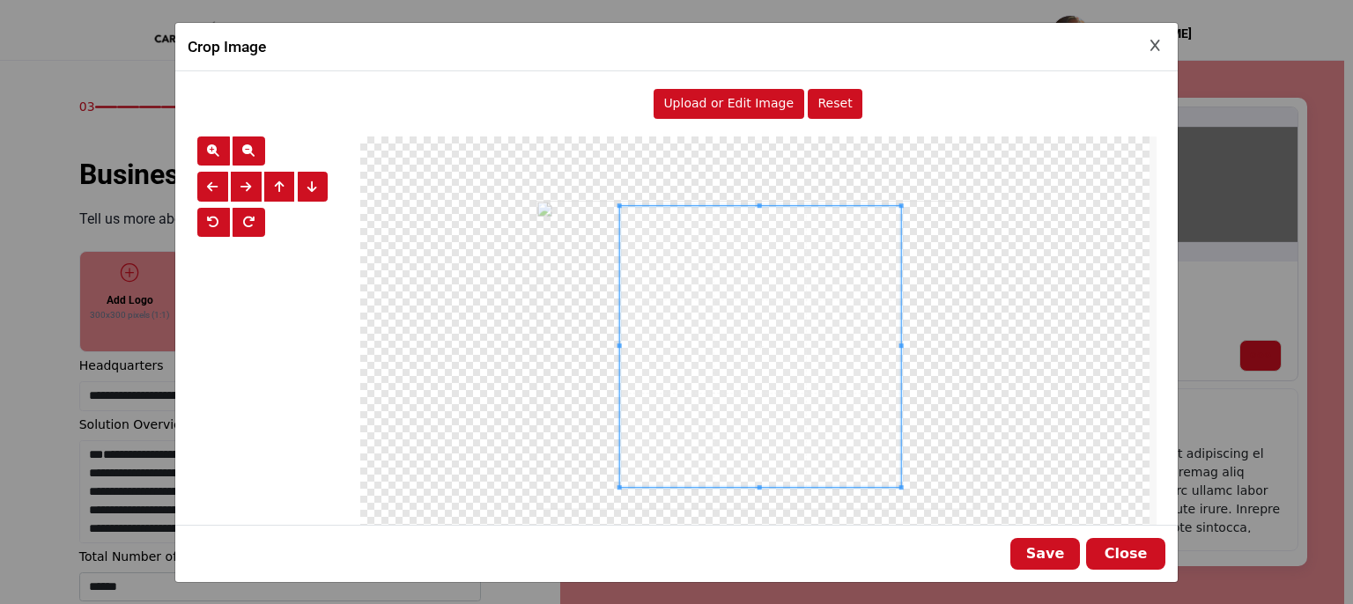
click at [881, 280] on span at bounding box center [759, 346] width 281 height 281
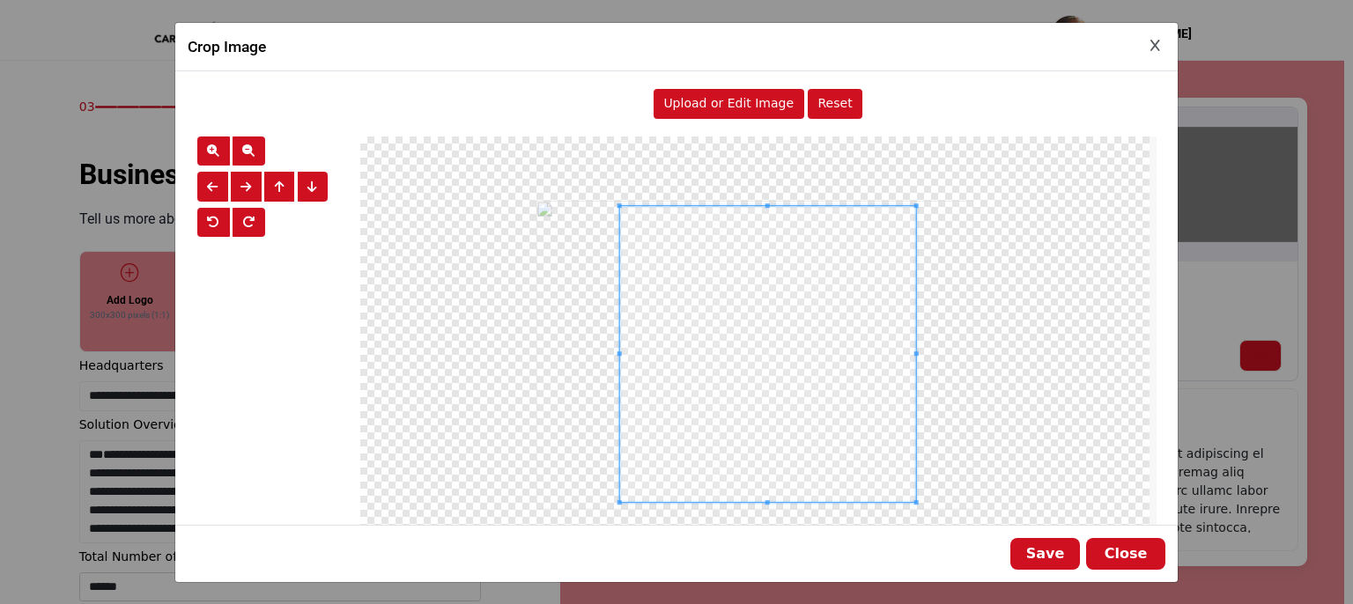
click at [912, 494] on div at bounding box center [767, 354] width 296 height 296
click at [1038, 552] on button "Save" at bounding box center [1045, 554] width 70 height 32
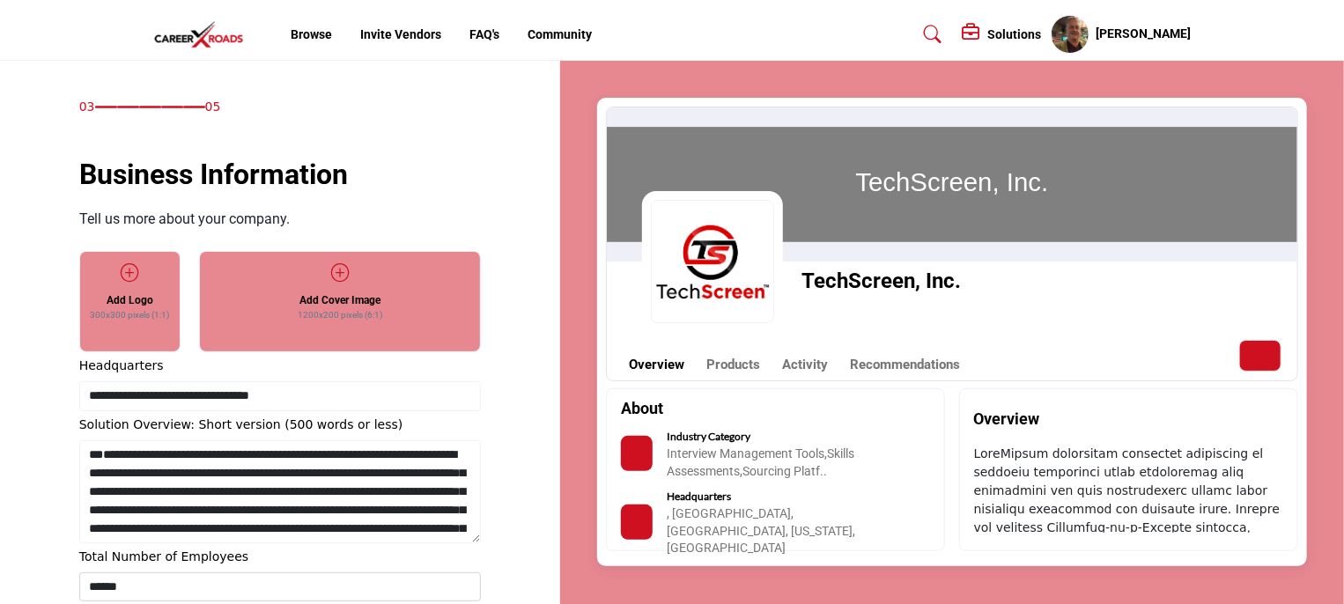
click at [342, 269] on icon at bounding box center [340, 273] width 18 height 18
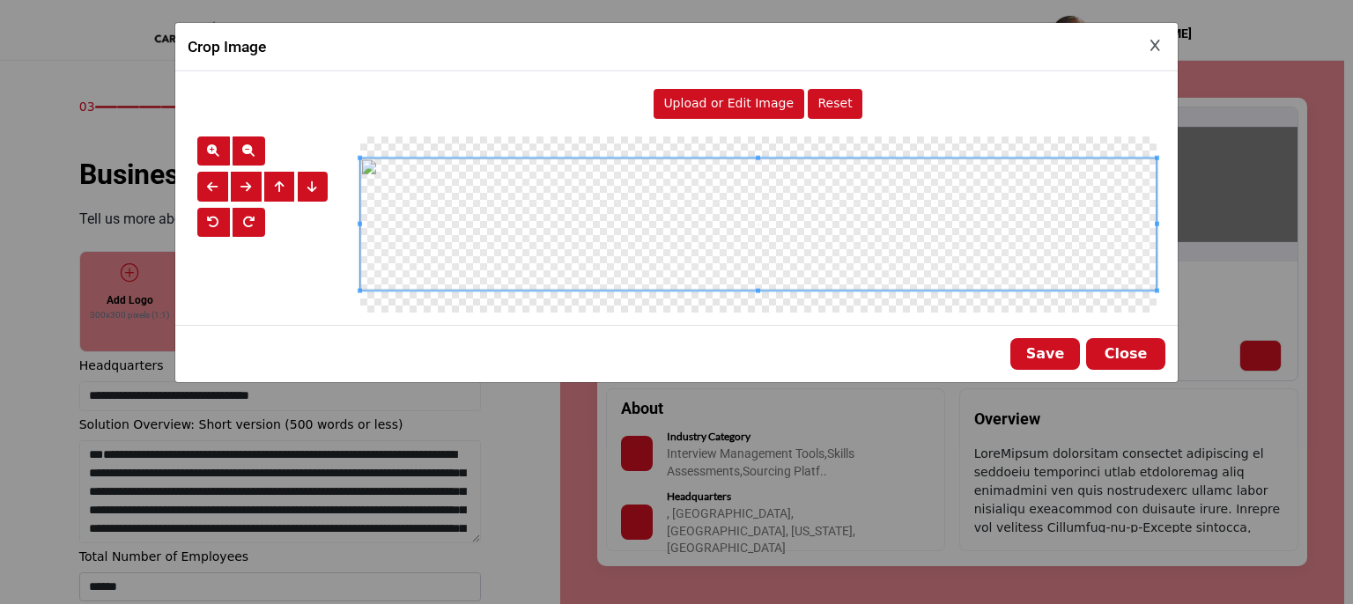
click at [726, 107] on span "Upload or Edit Image" at bounding box center [728, 103] width 130 height 14
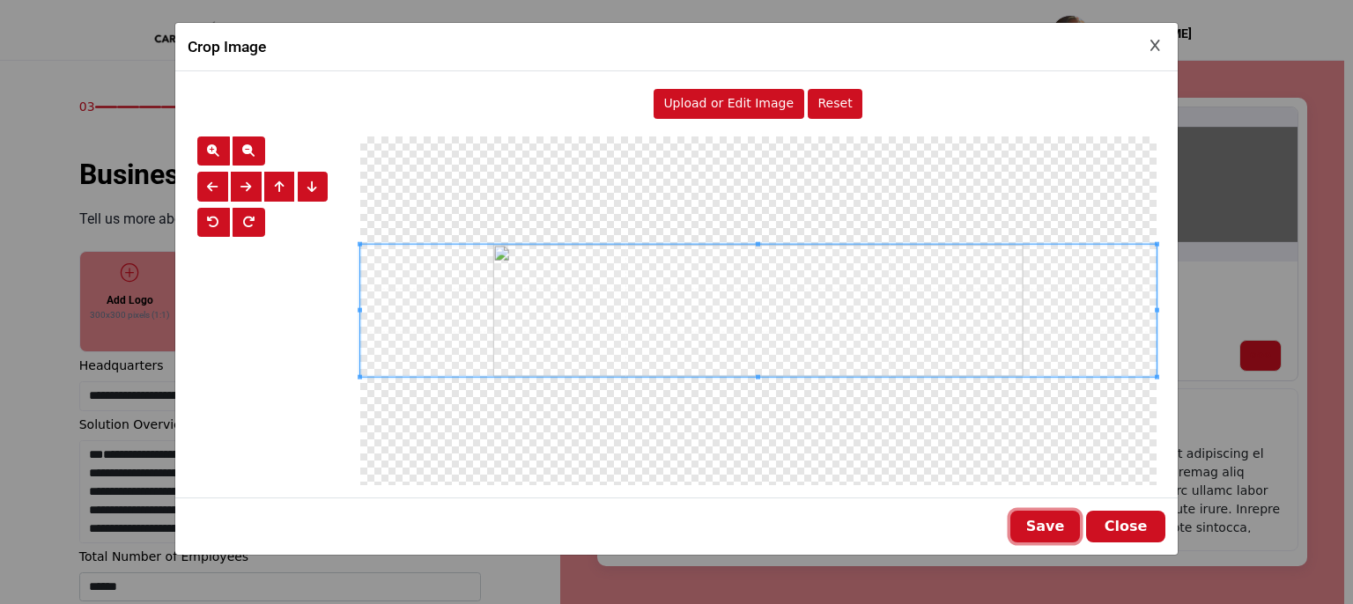
click at [1058, 523] on button "Save" at bounding box center [1045, 527] width 70 height 32
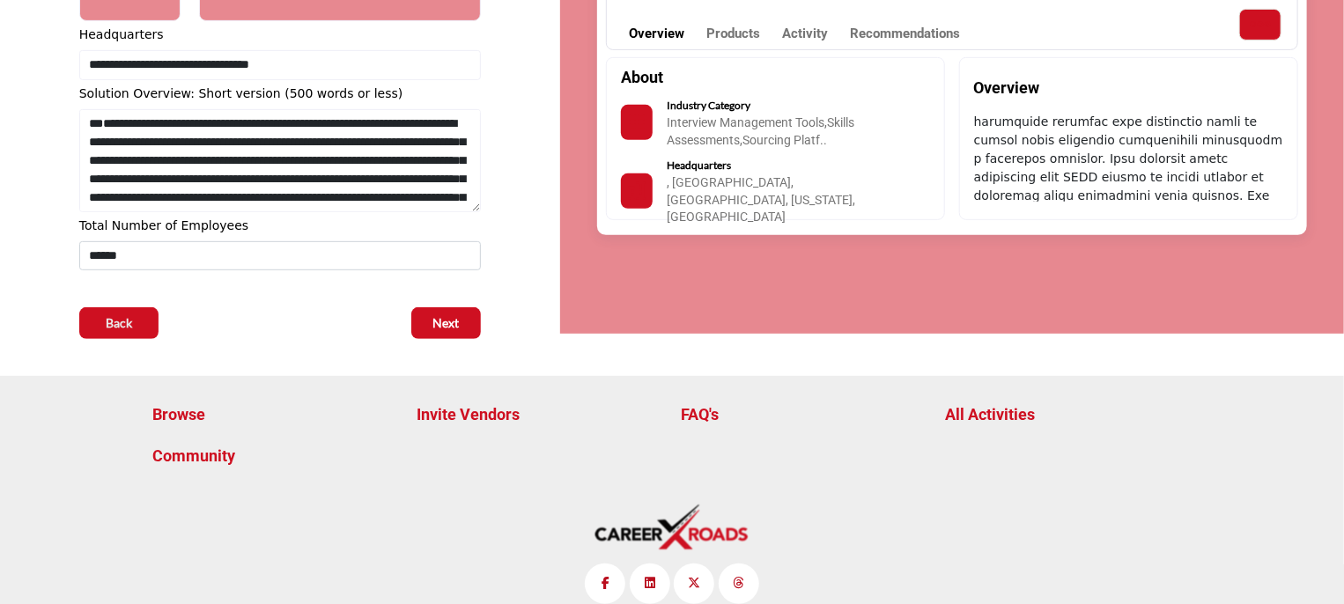
scroll to position [352, 0]
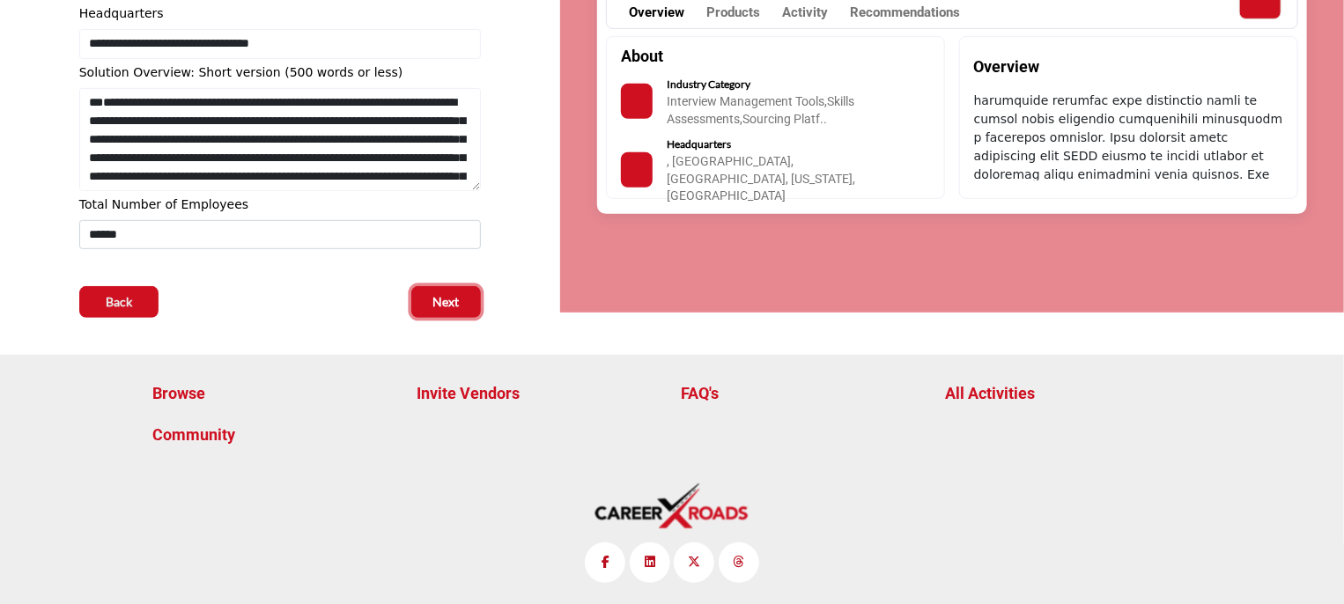
click at [443, 300] on span "Next" at bounding box center [446, 302] width 26 height 18
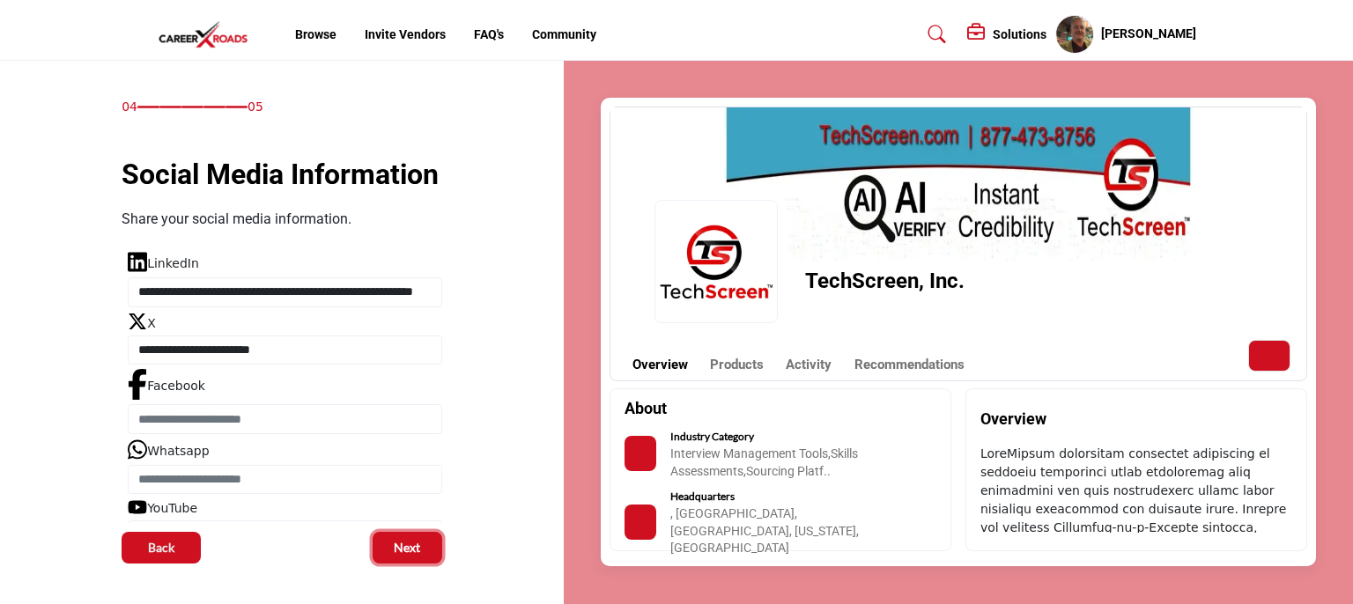
click at [402, 554] on span "Next" at bounding box center [407, 548] width 26 height 18
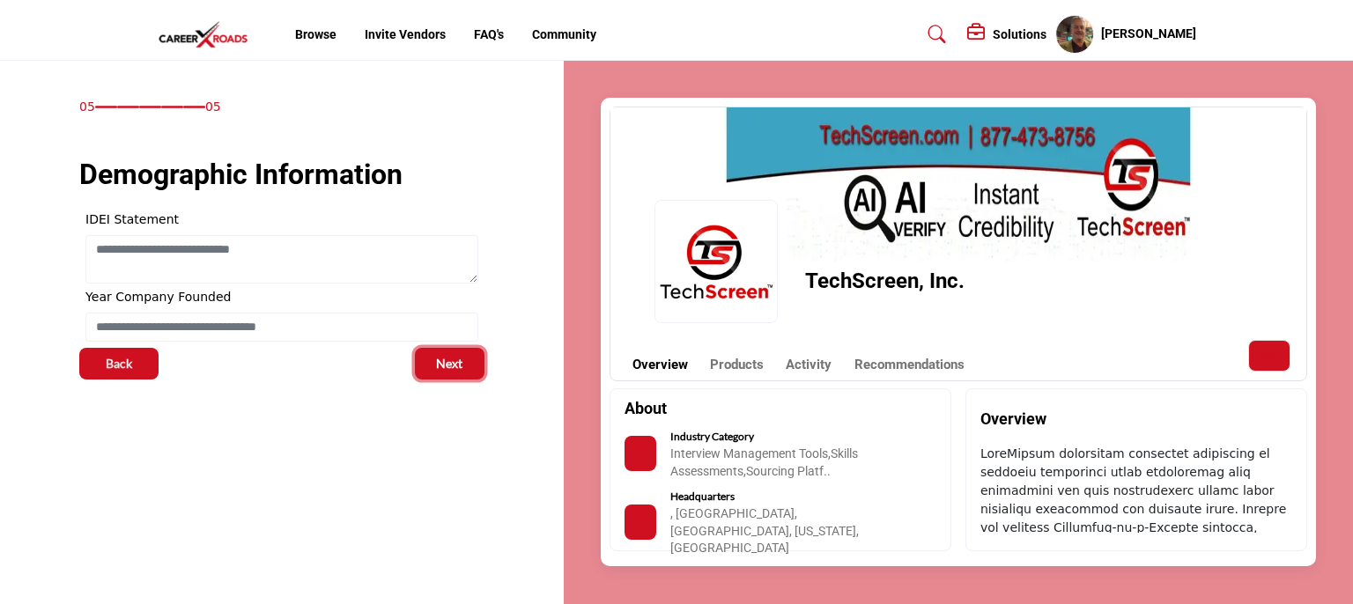
click at [440, 366] on span "Next" at bounding box center [449, 364] width 26 height 18
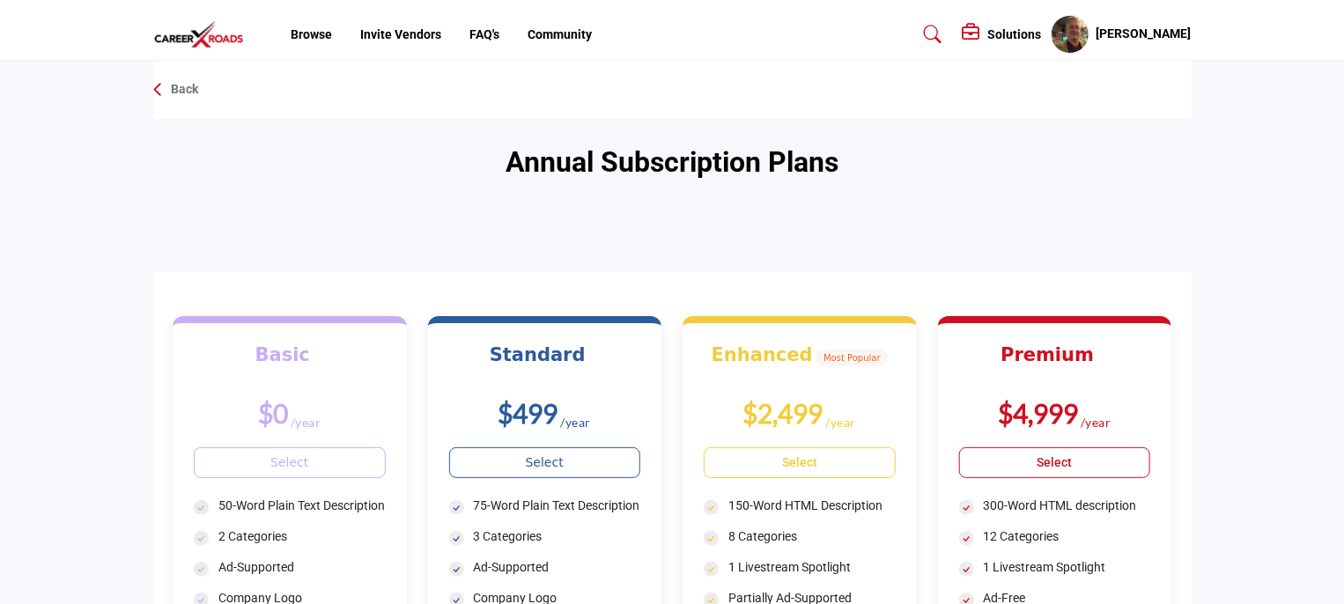
click at [179, 88] on p "Back" at bounding box center [185, 90] width 27 height 18
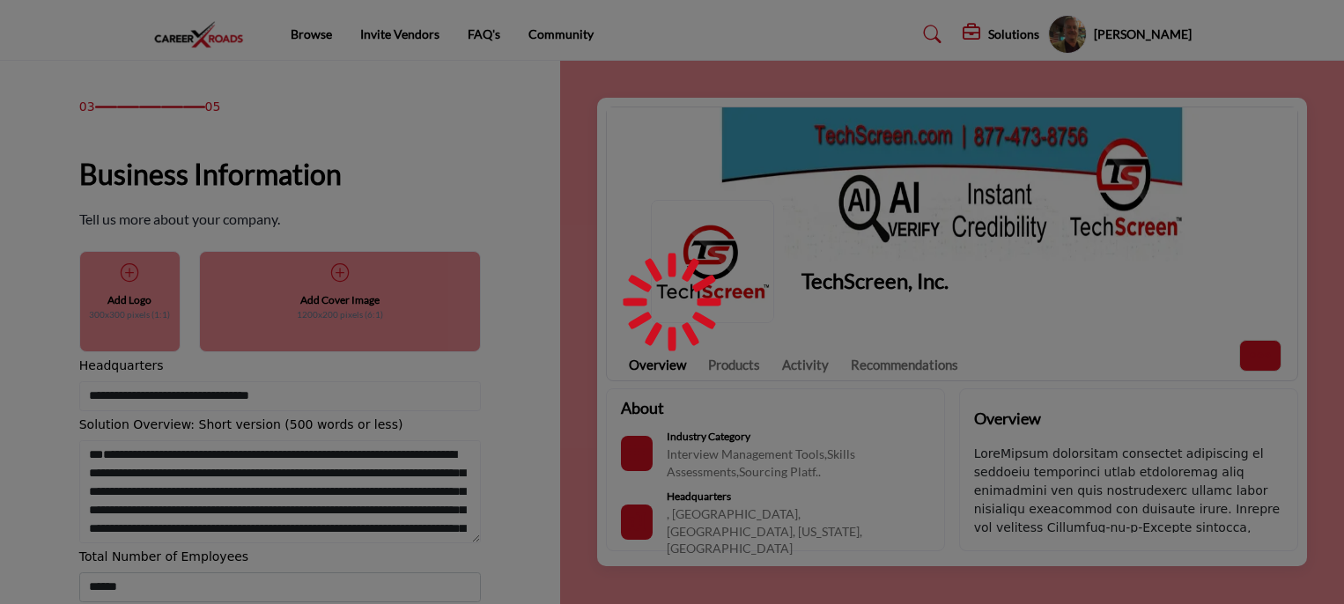
scroll to position [352, 0]
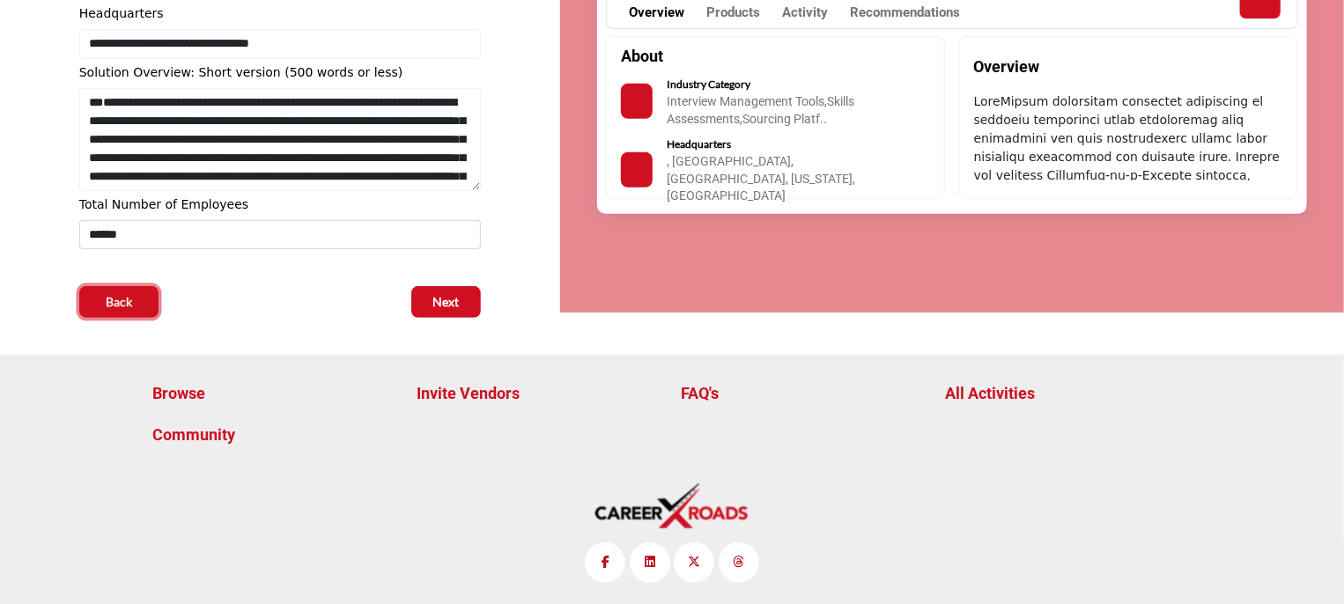
click at [104, 305] on button "Back" at bounding box center [118, 302] width 79 height 32
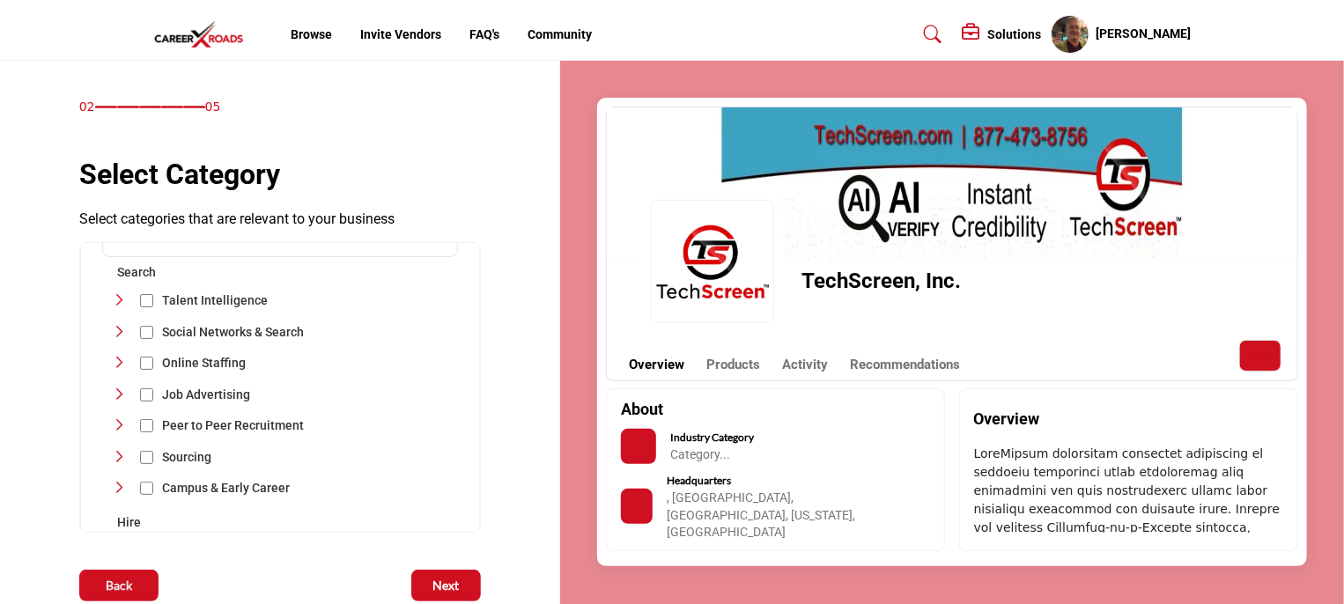
scroll to position [88, 0]
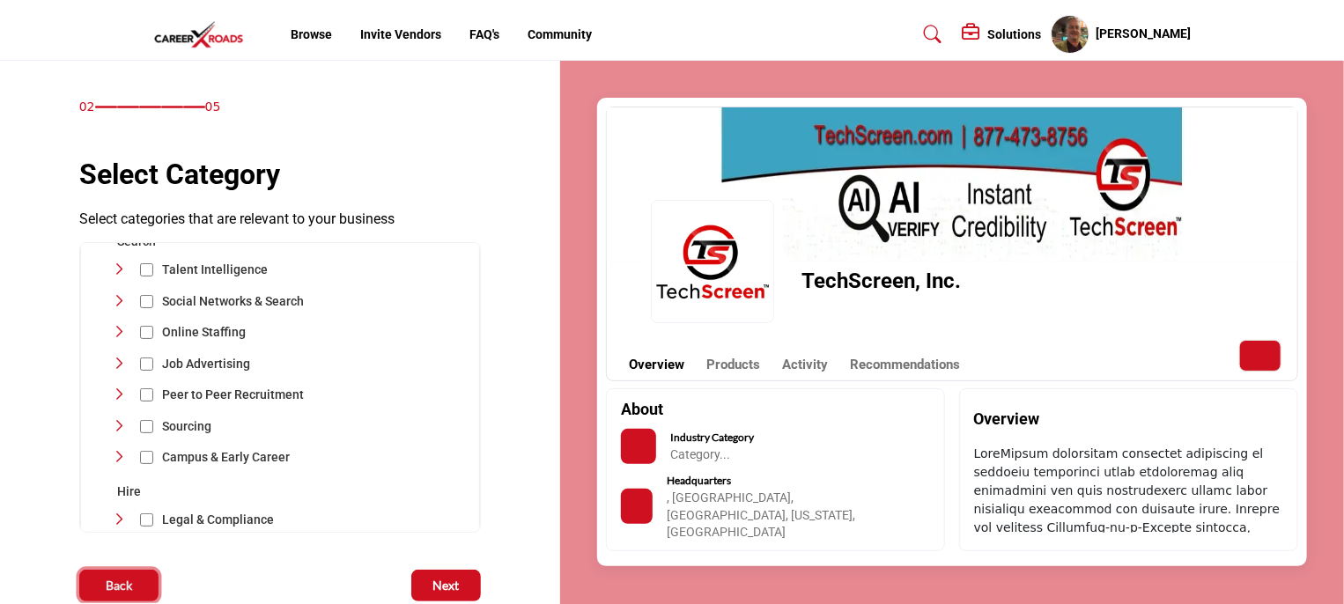
click at [124, 580] on span "Back" at bounding box center [119, 586] width 26 height 18
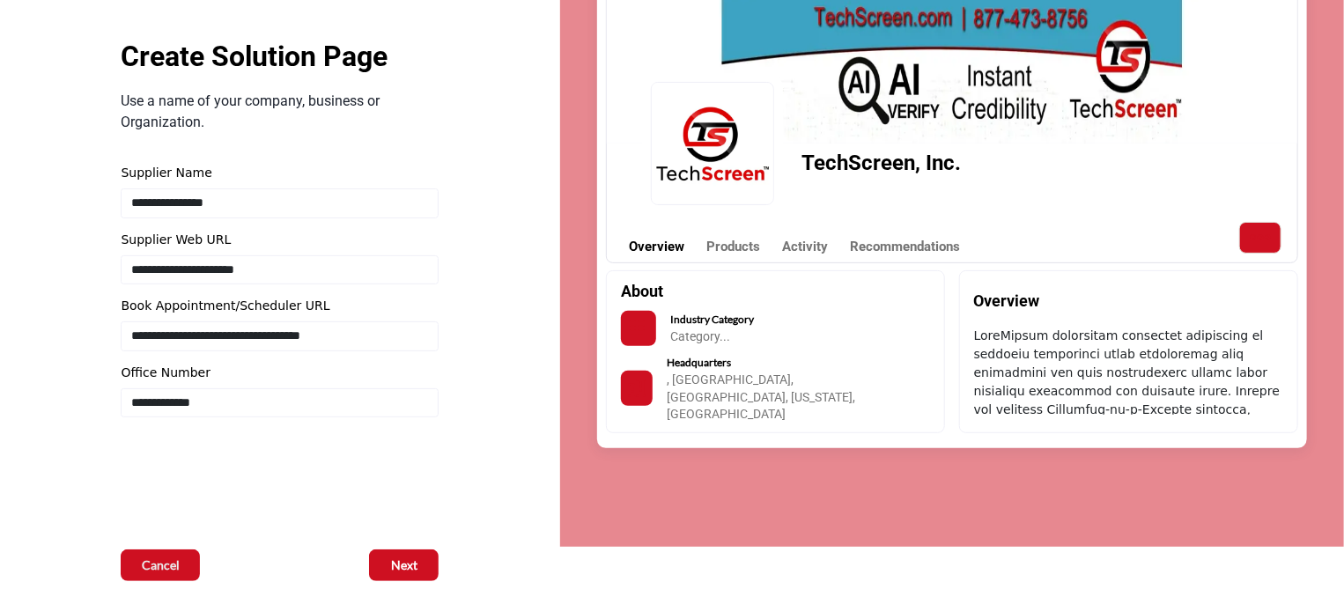
scroll to position [88, 0]
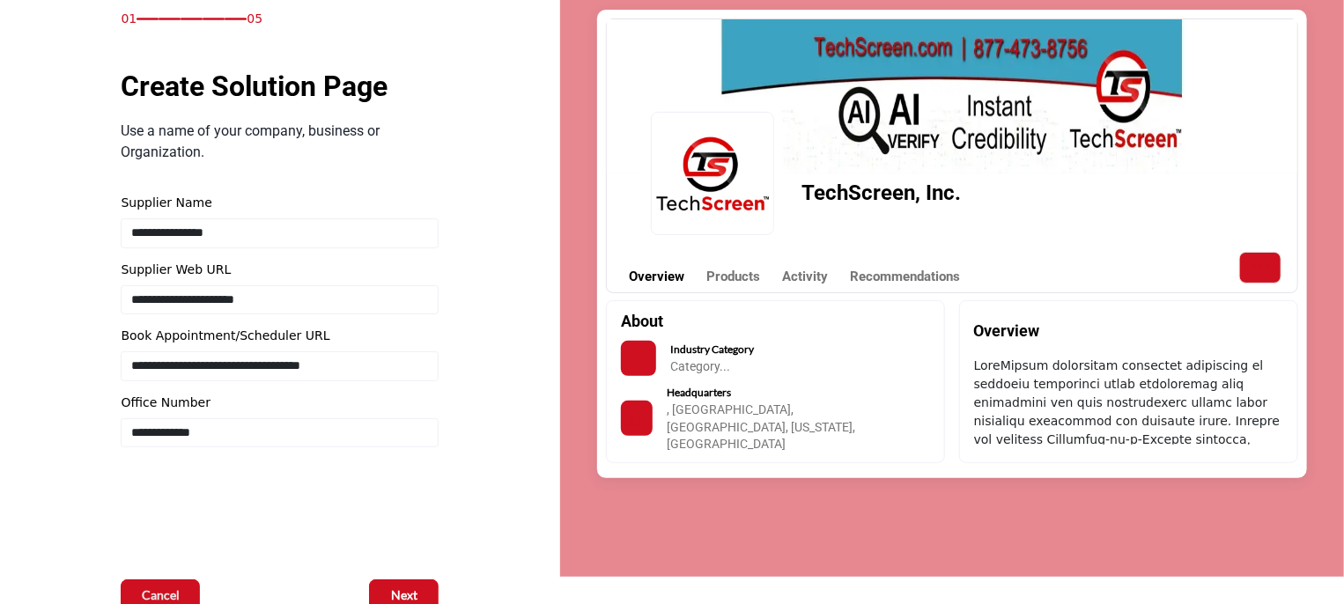
click at [926, 125] on div "TechScreen, Inc." at bounding box center [880, 162] width 159 height 119
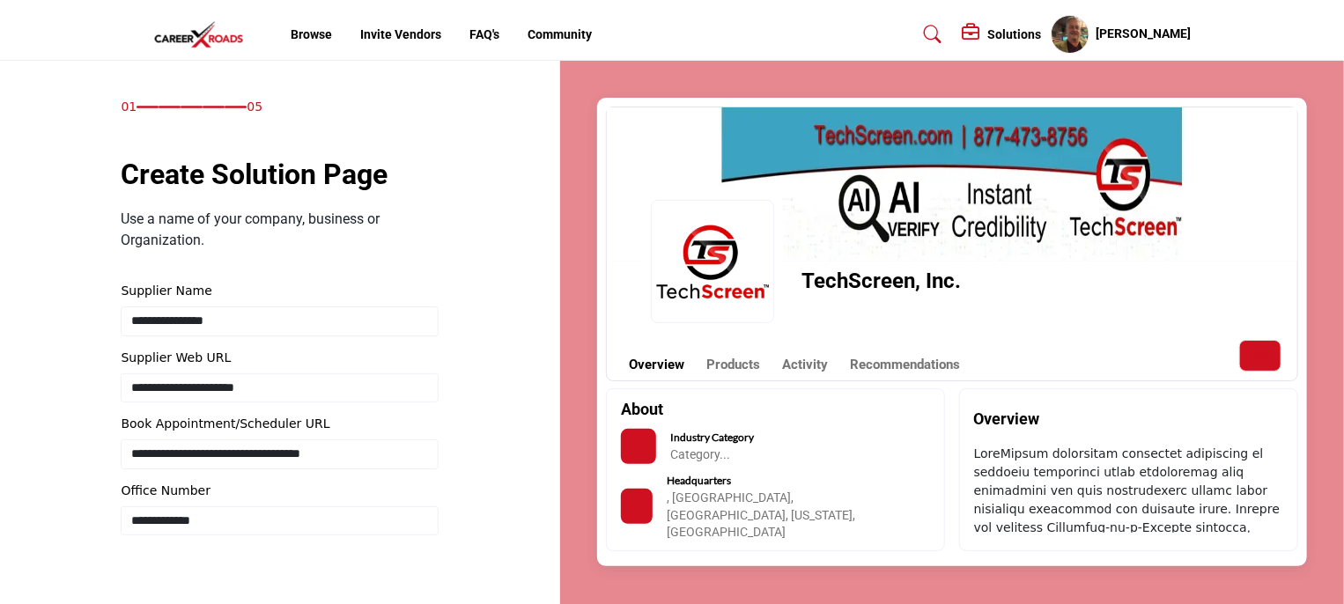
click at [903, 131] on img at bounding box center [952, 184] width 690 height 154
click at [739, 364] on link "Products" at bounding box center [733, 365] width 54 height 20
click at [796, 367] on link "Activity" at bounding box center [805, 365] width 46 height 20
click at [743, 366] on link "Products" at bounding box center [733, 365] width 54 height 20
click at [747, 254] on img at bounding box center [712, 261] width 123 height 123
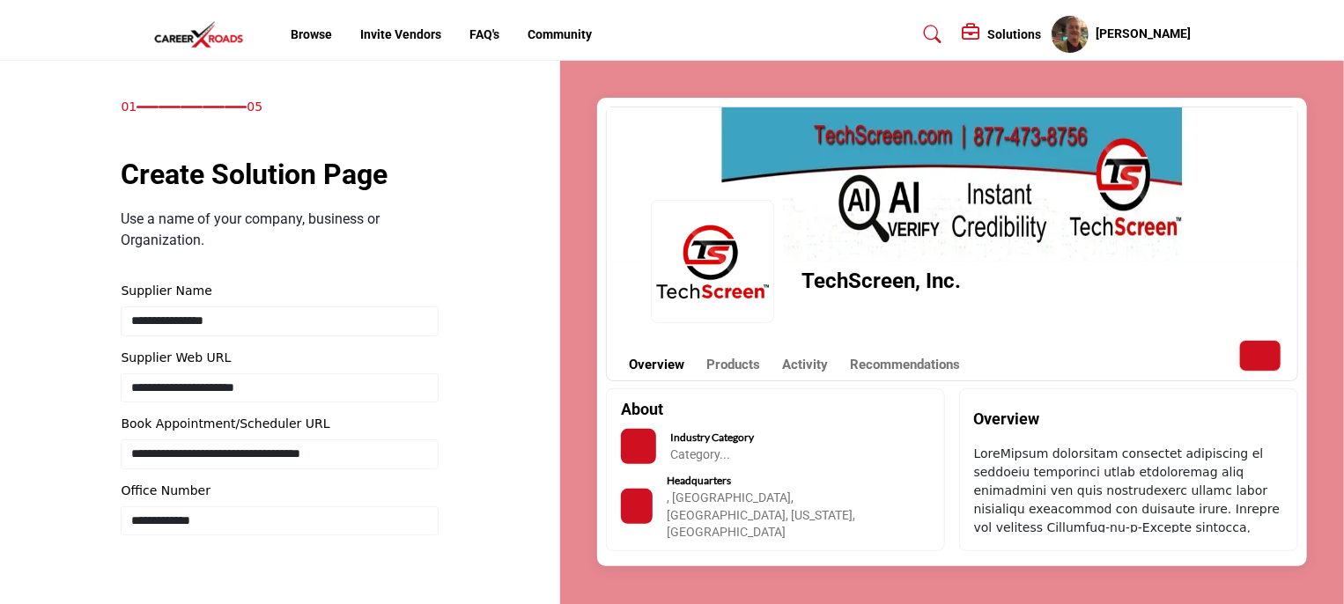
click at [1017, 169] on img at bounding box center [952, 184] width 690 height 154
click at [1250, 357] on icon "More Options" at bounding box center [1260, 355] width 23 height 23
click at [1181, 354] on div "Overview Products Activity Recommendations" at bounding box center [952, 356] width 690 height 48
